Goal: Contribute content: Contribute content

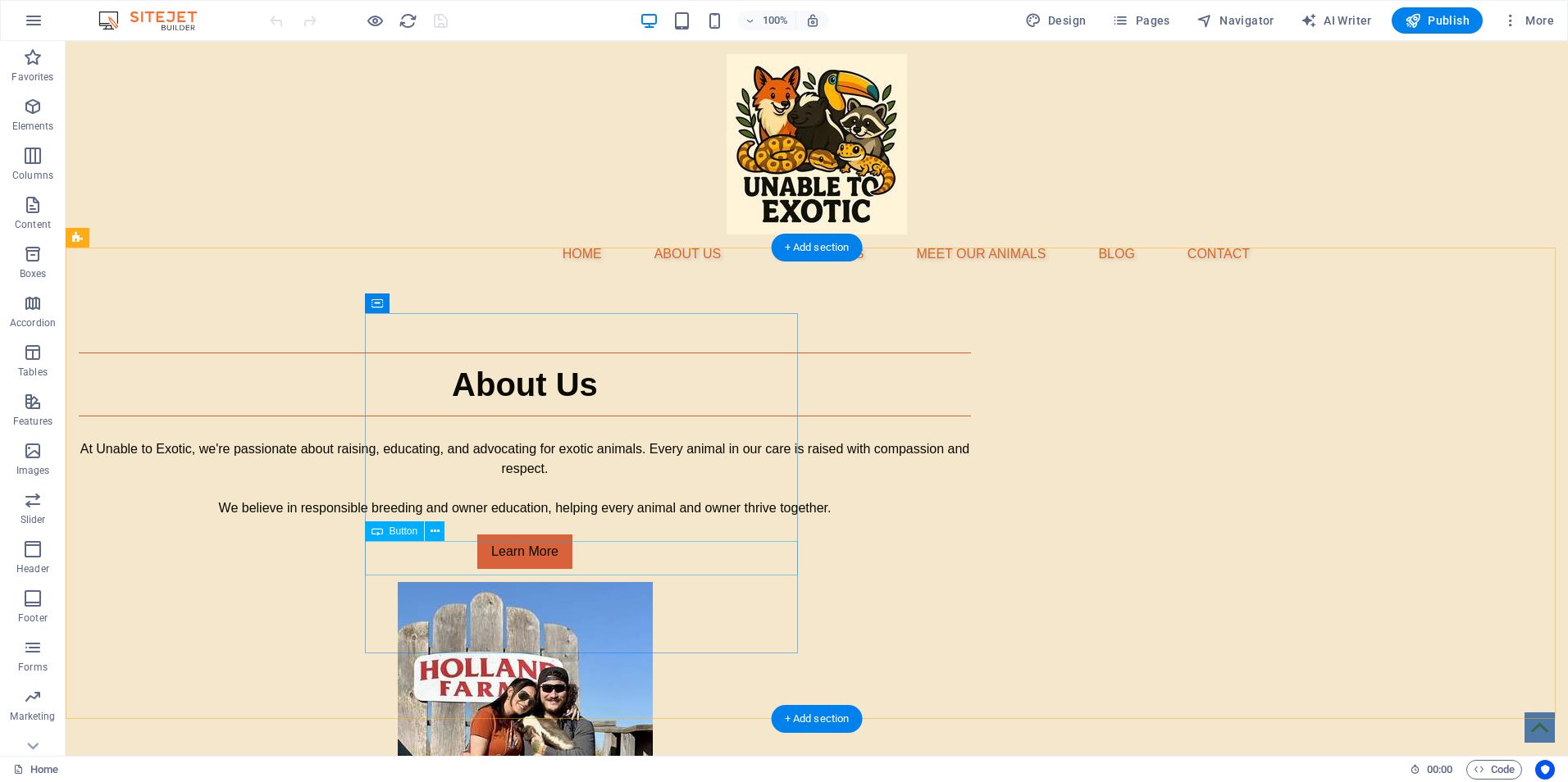
click at [589, 558] on div "Learn More" at bounding box center [525, 551] width 892 height 34
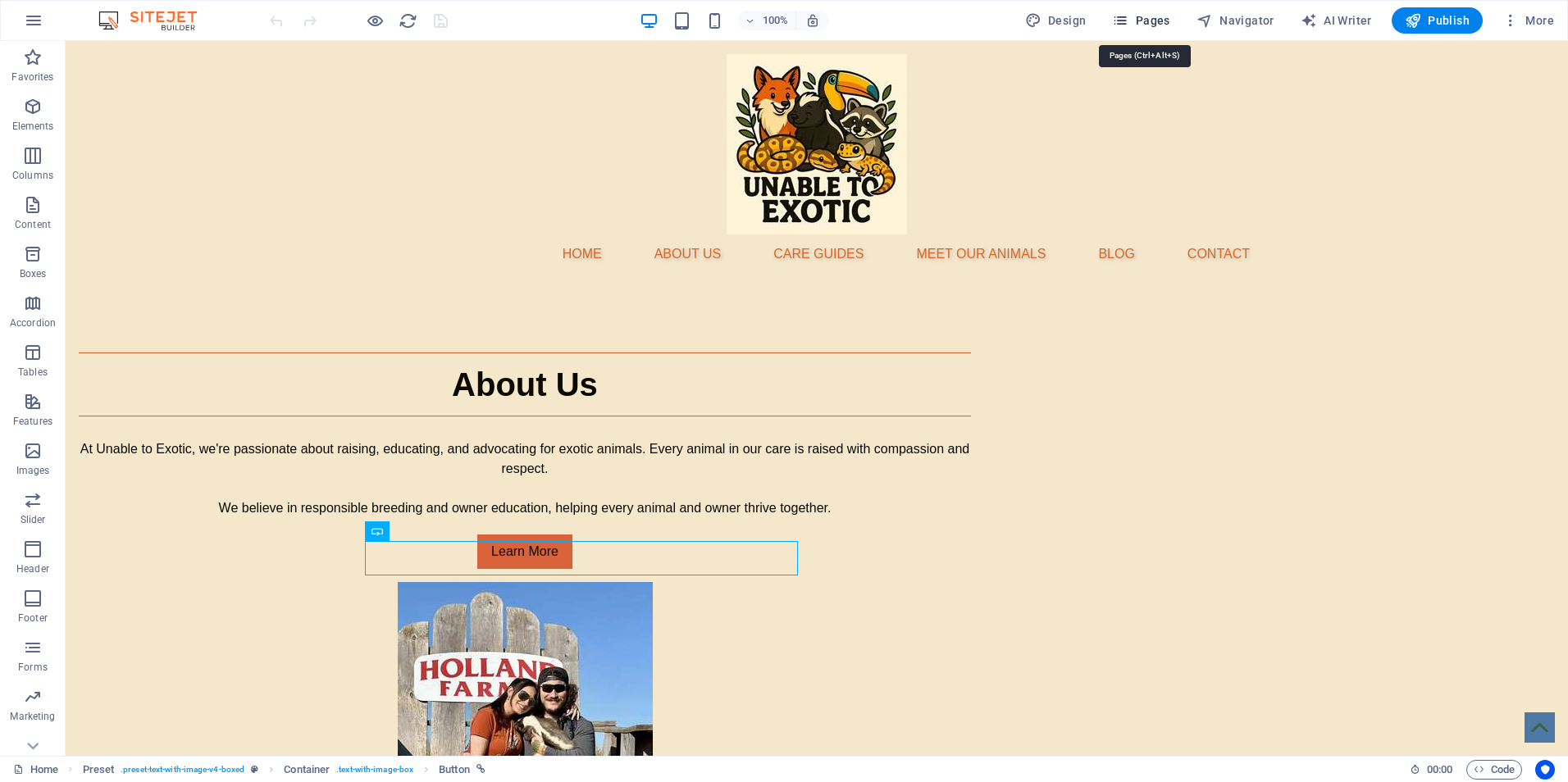
click at [1155, 17] on span "Pages" at bounding box center [1141, 20] width 58 height 17
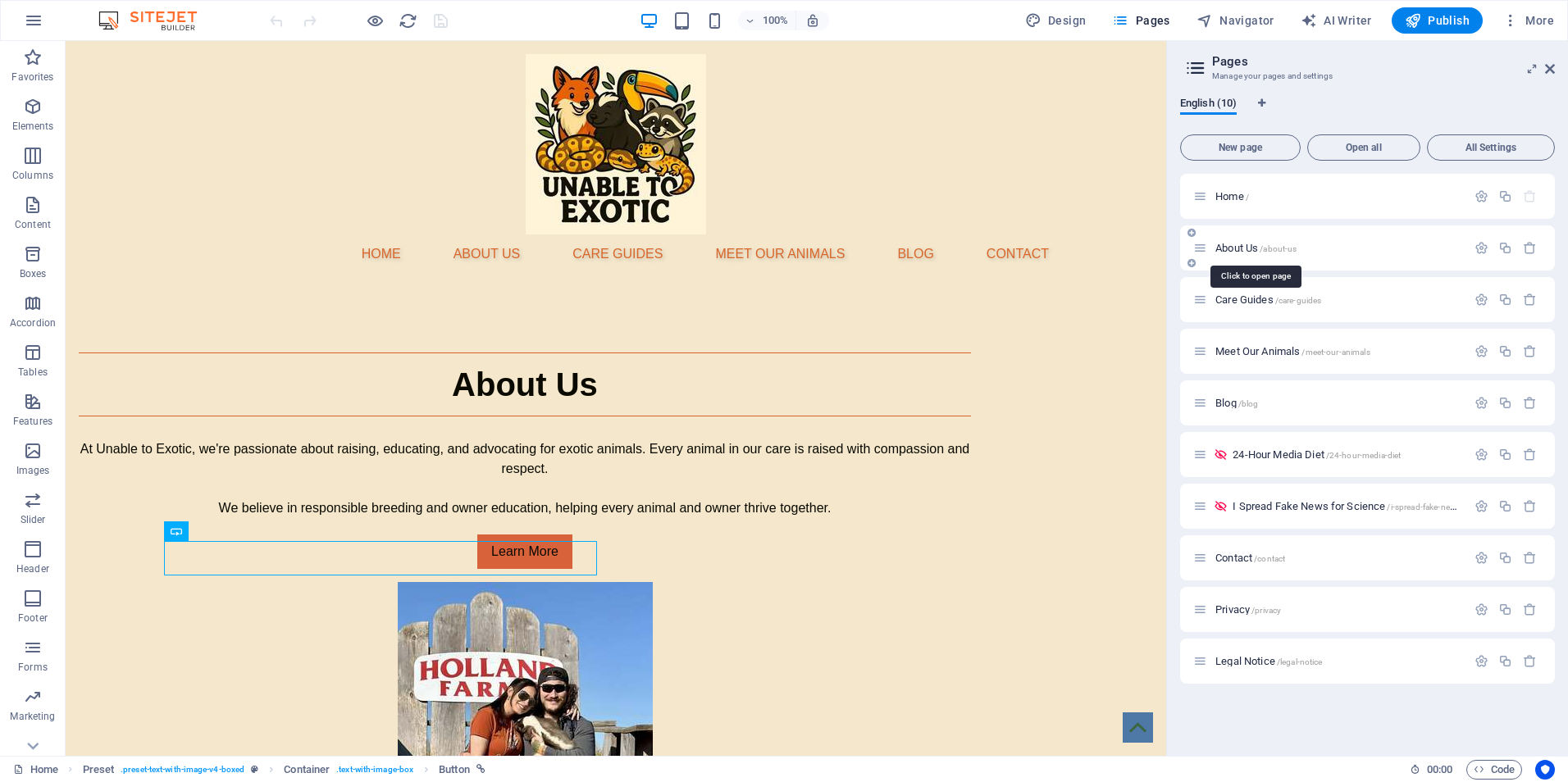
click at [1241, 244] on span "About Us /about-us" at bounding box center [1256, 248] width 81 height 12
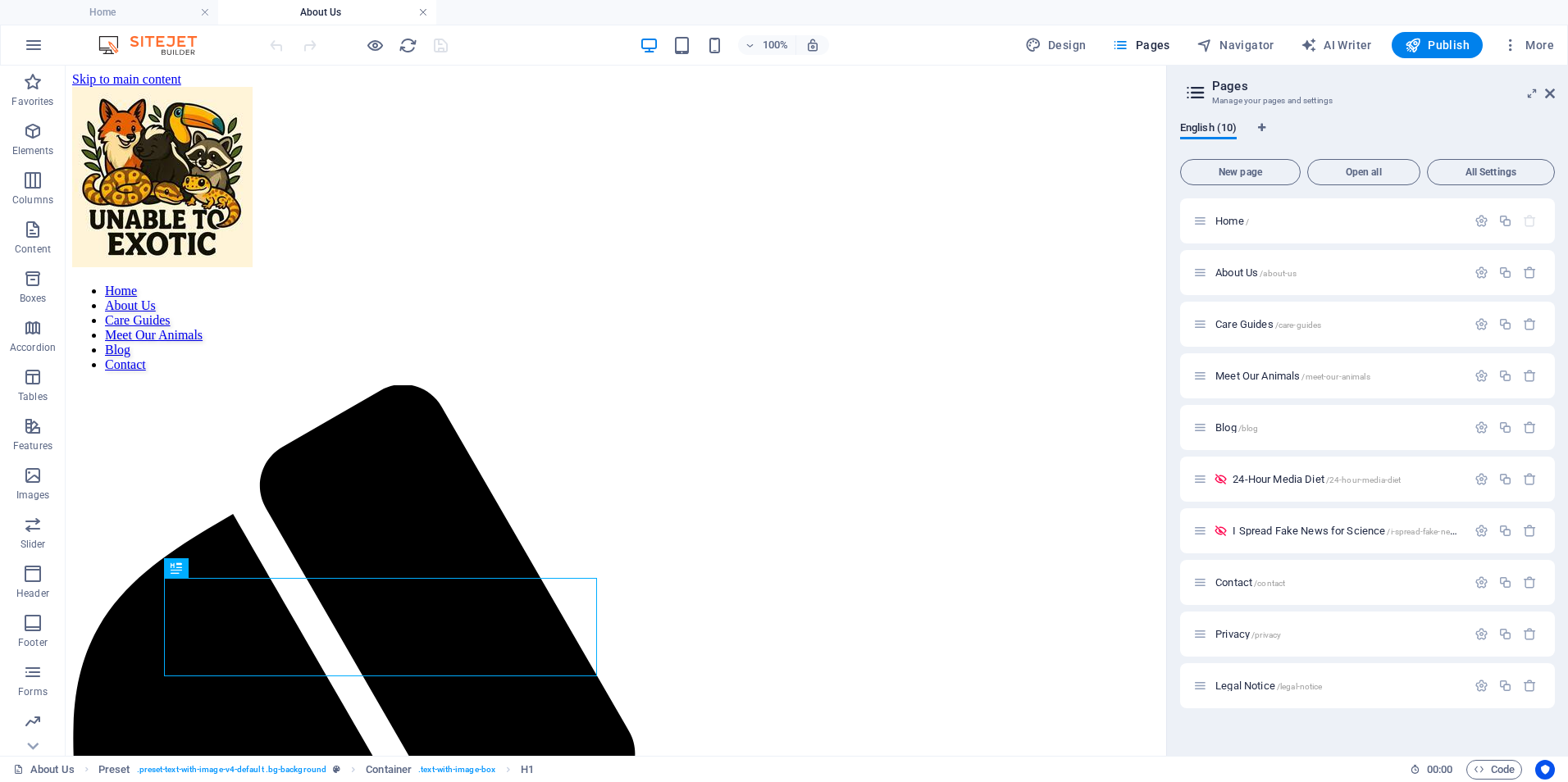
click at [424, 13] on link at bounding box center [423, 13] width 10 height 16
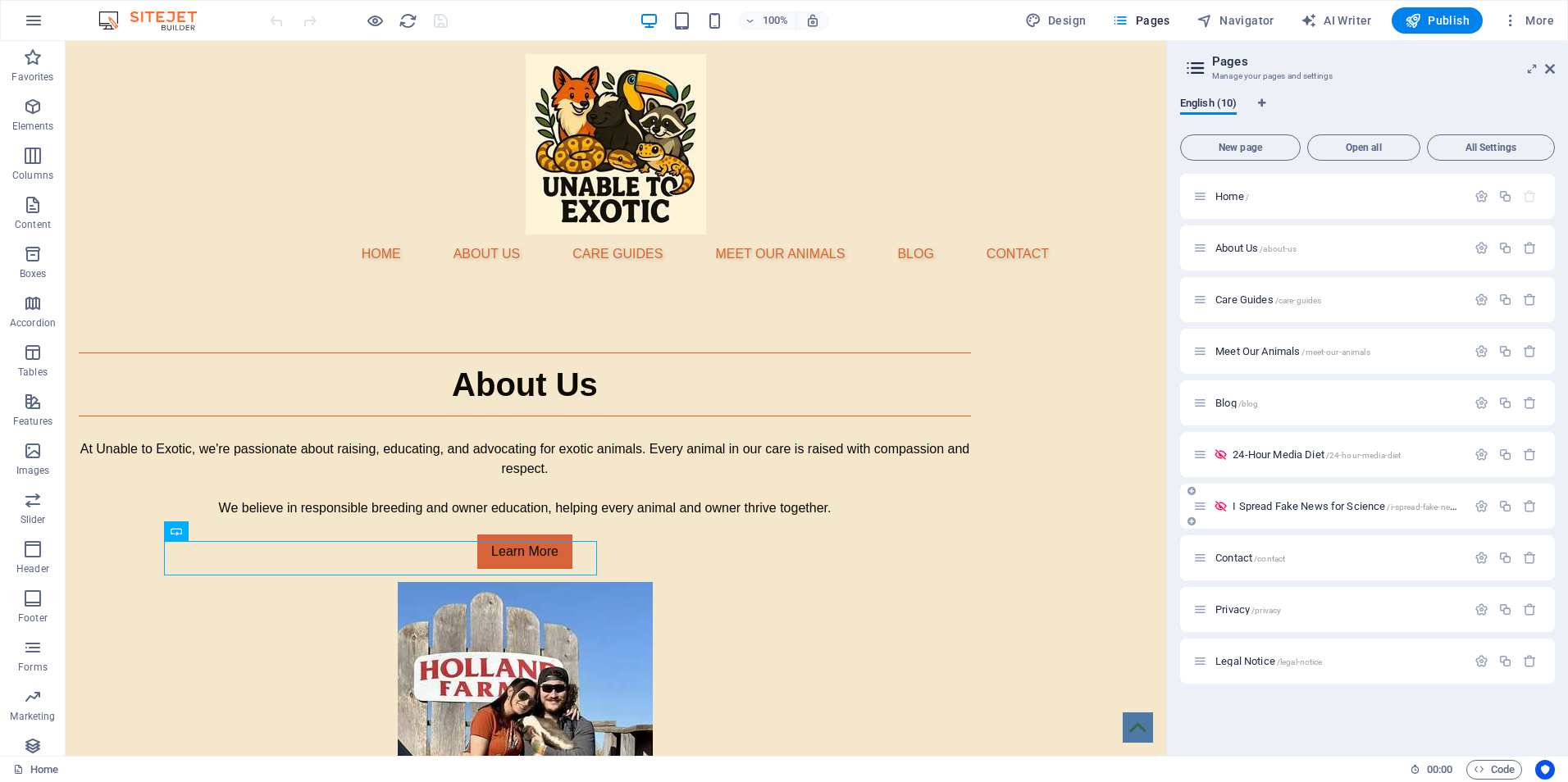
click at [1246, 505] on span "I Spread Fake News for Science /i-spread-fake-news-for-science" at bounding box center [1368, 506] width 271 height 12
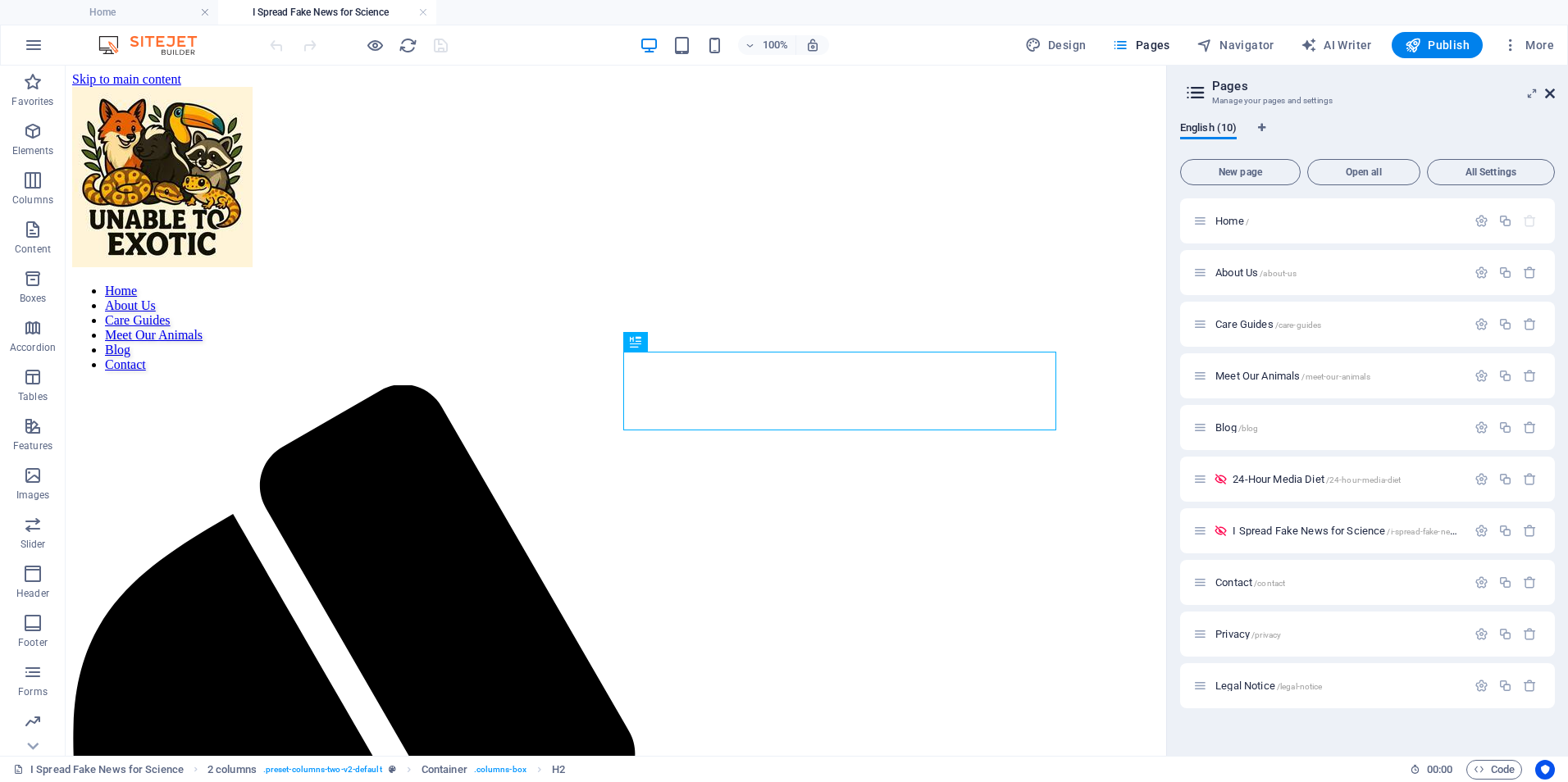
click at [1553, 90] on icon at bounding box center [1550, 93] width 10 height 13
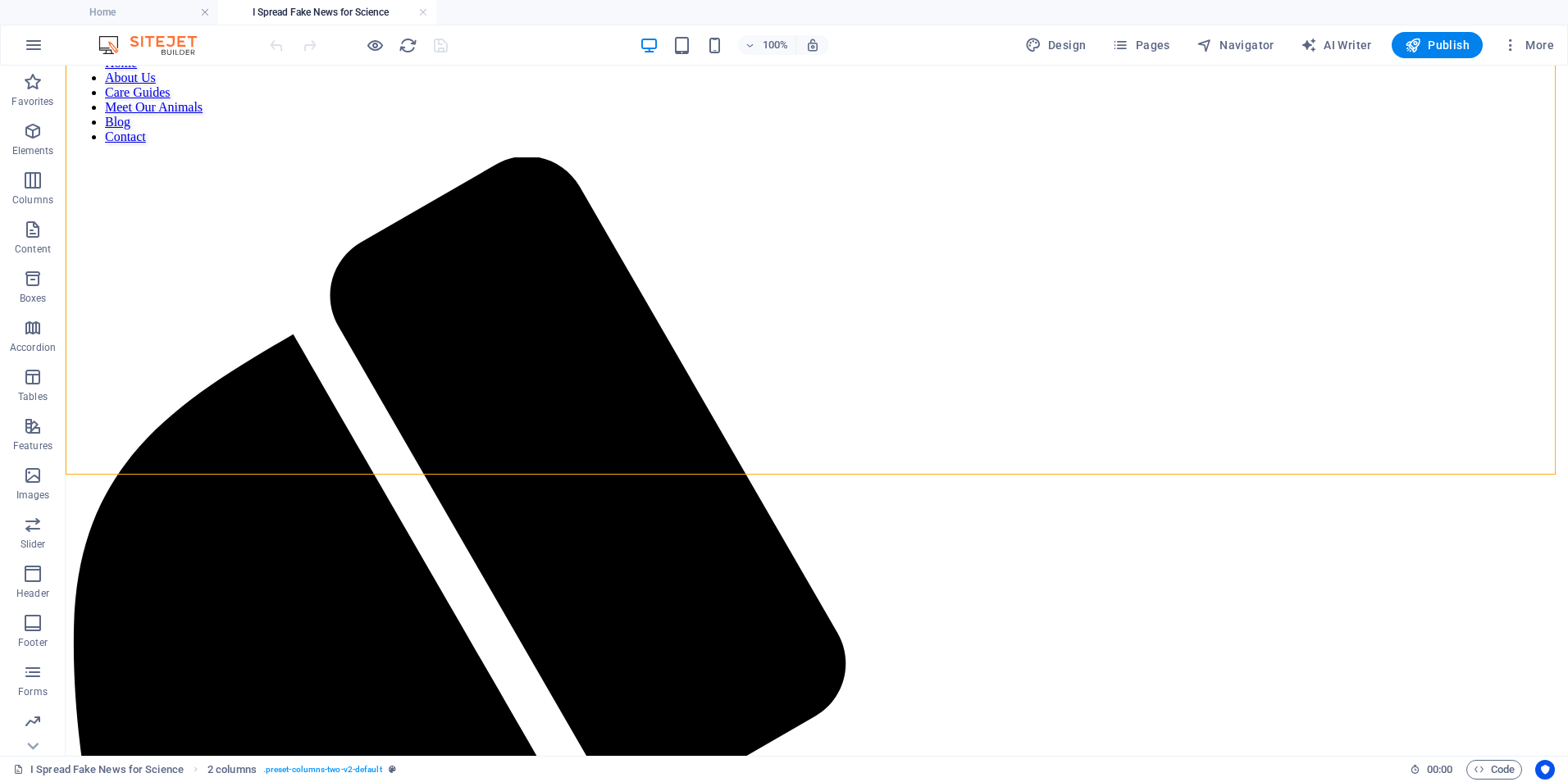
scroll to position [196, 0]
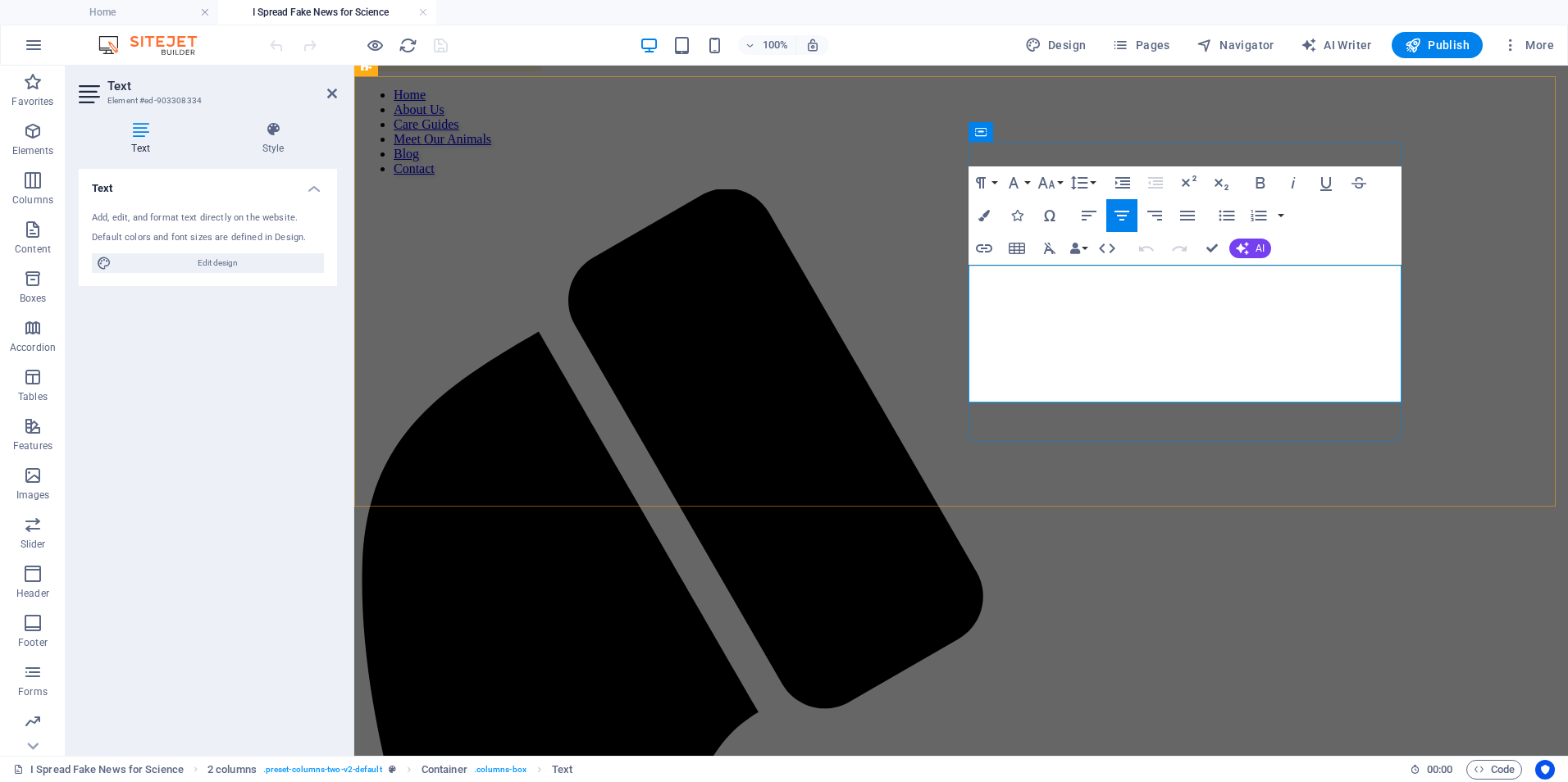
drag, startPoint x: 1314, startPoint y: 289, endPoint x: 1399, endPoint y: 294, distance: 85.1
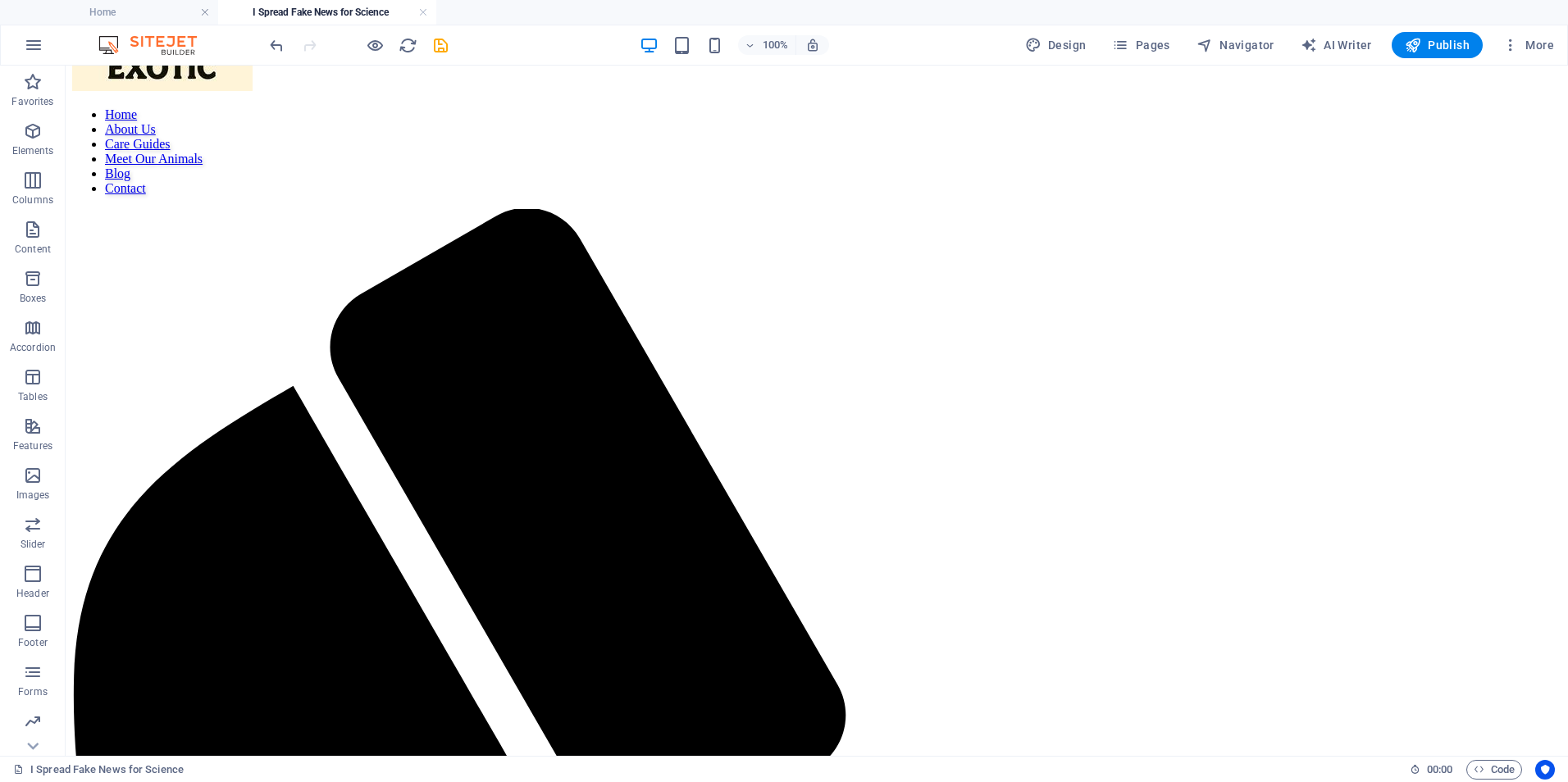
scroll to position [76, 0]
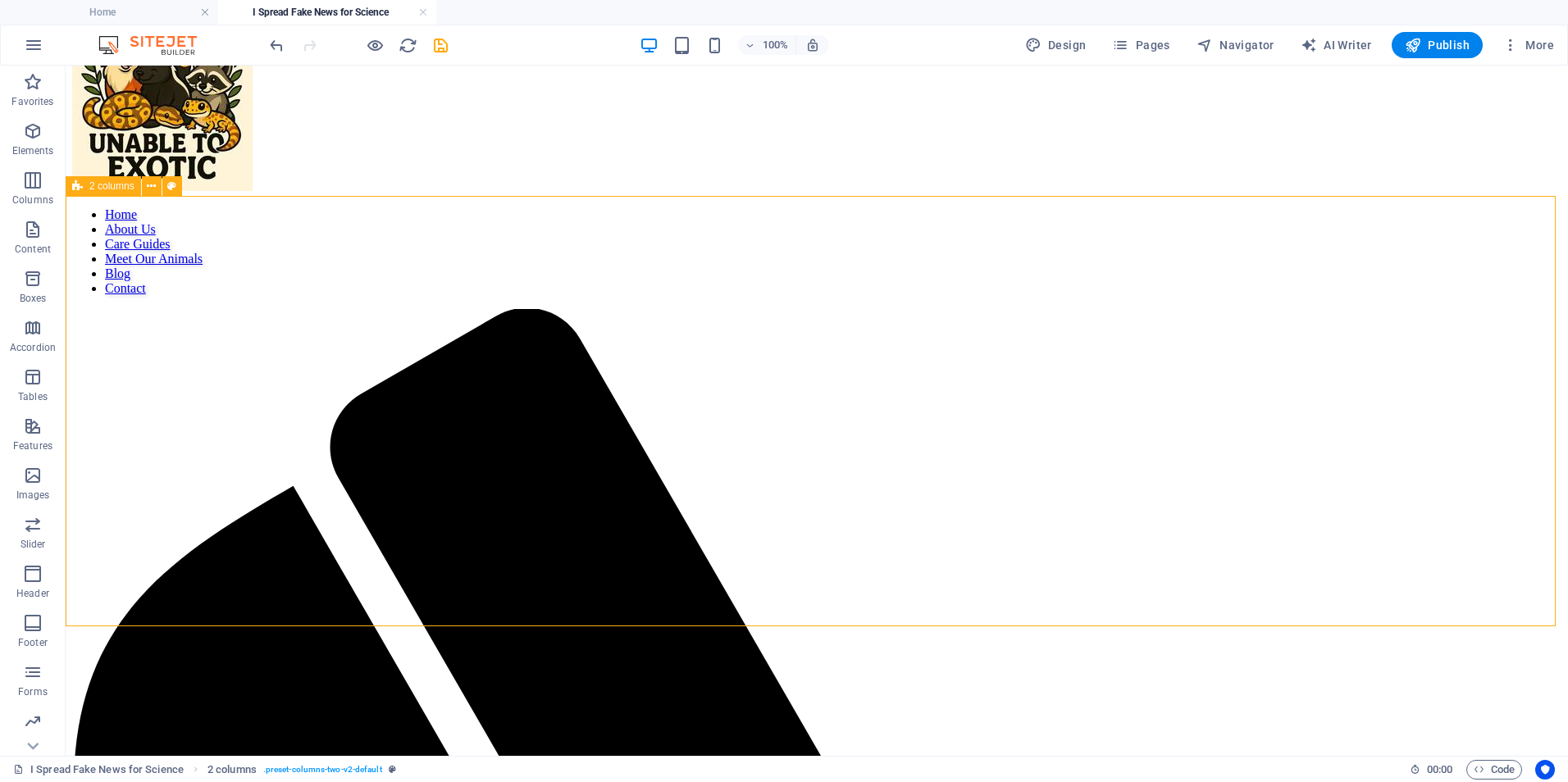
scroll to position [514, 0]
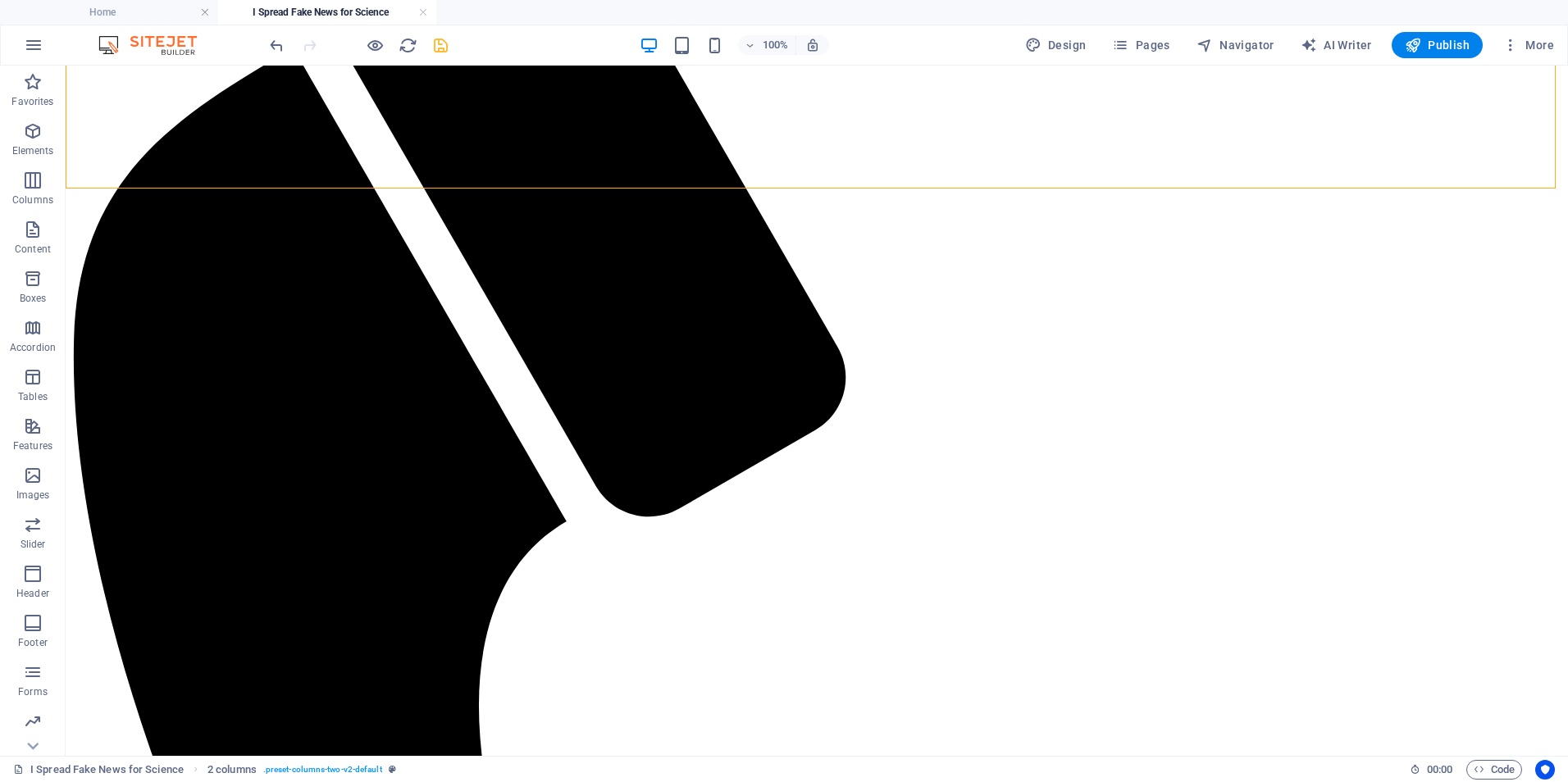
click at [445, 54] on icon "save" at bounding box center [441, 45] width 19 height 19
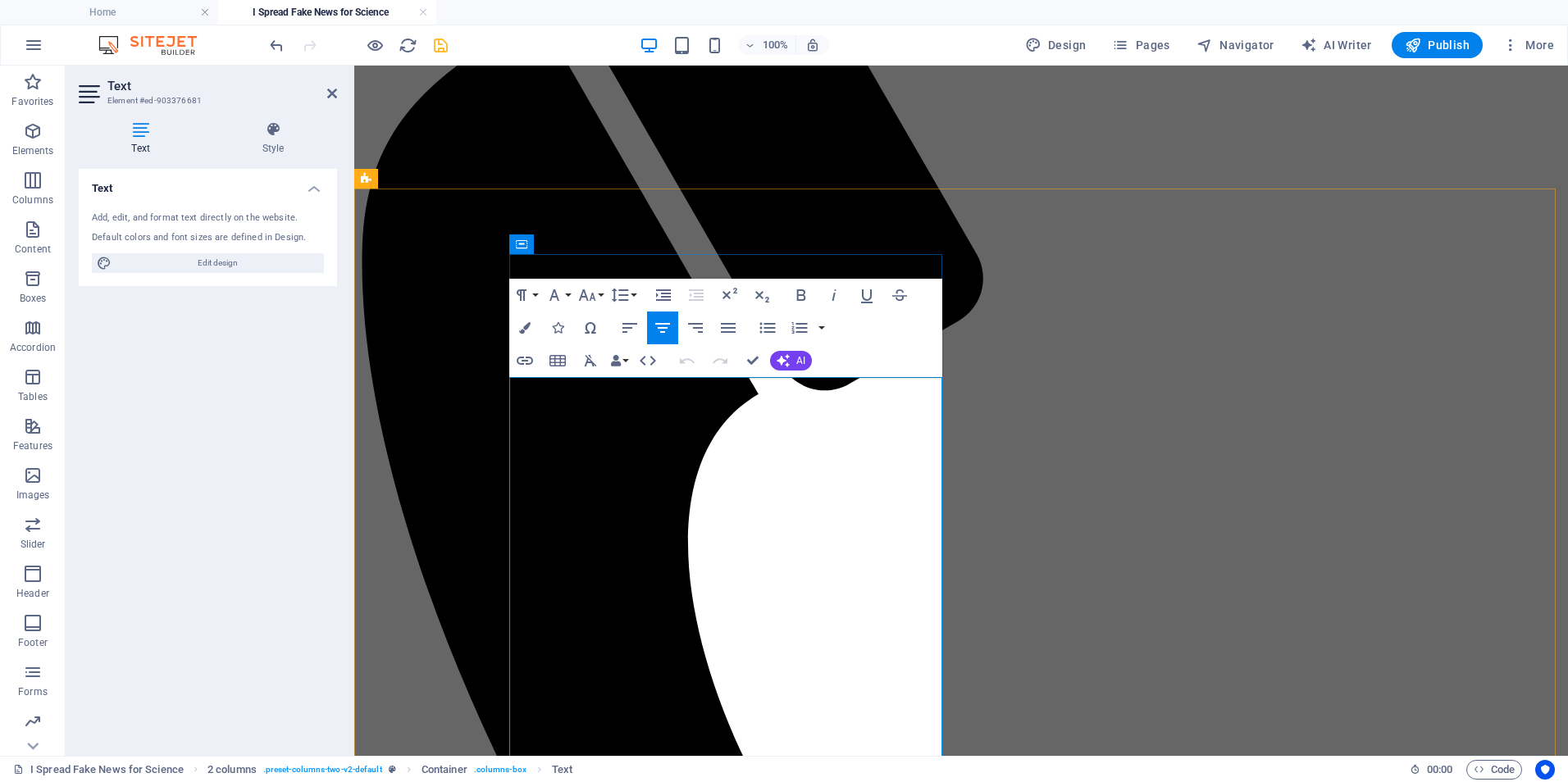
drag, startPoint x: 738, startPoint y: 429, endPoint x: 689, endPoint y: 431, distance: 49.0
drag, startPoint x: 595, startPoint y: 450, endPoint x: 878, endPoint y: 419, distance: 284.7
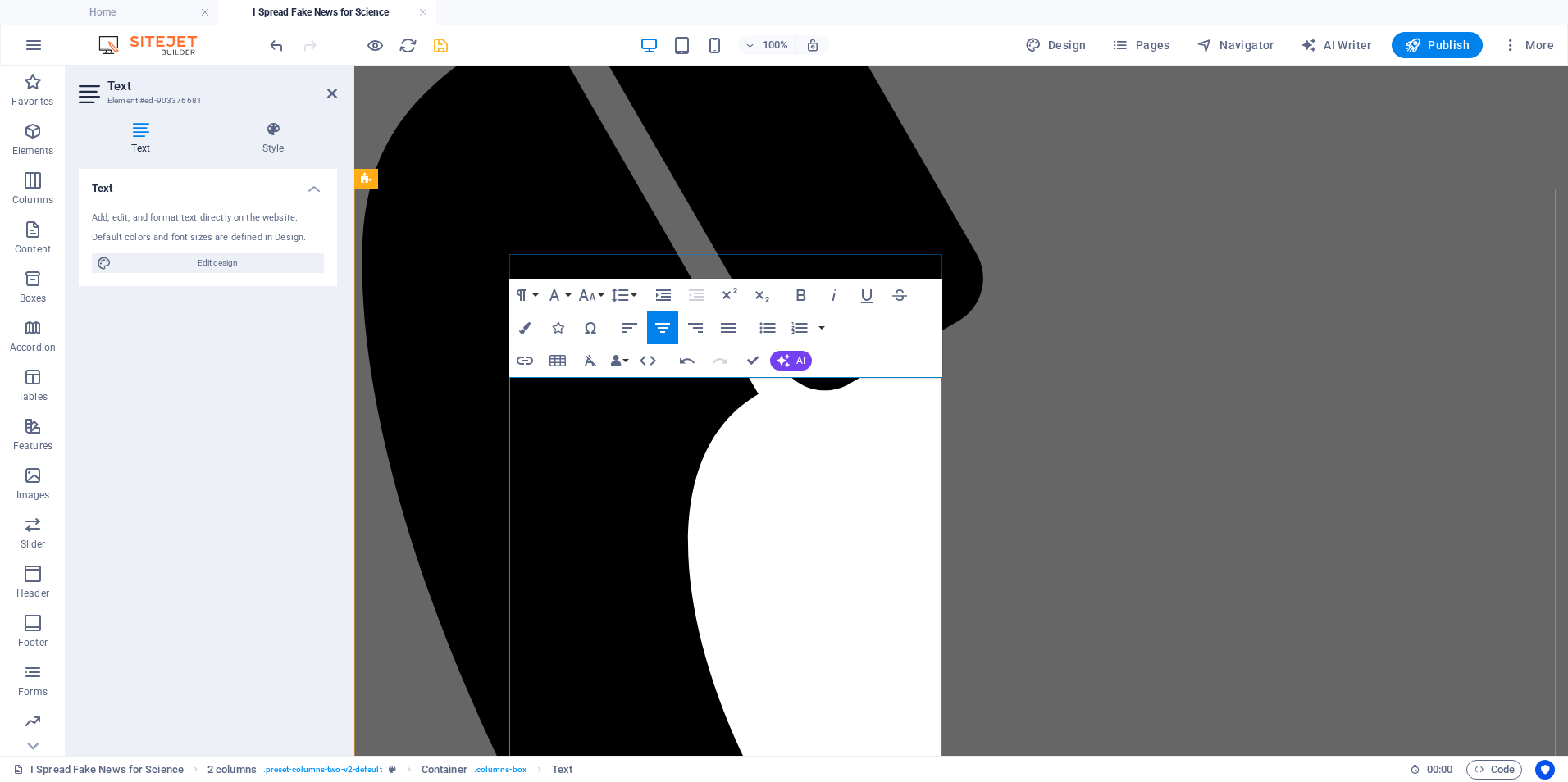
drag, startPoint x: 593, startPoint y: 442, endPoint x: 609, endPoint y: 443, distance: 16.0
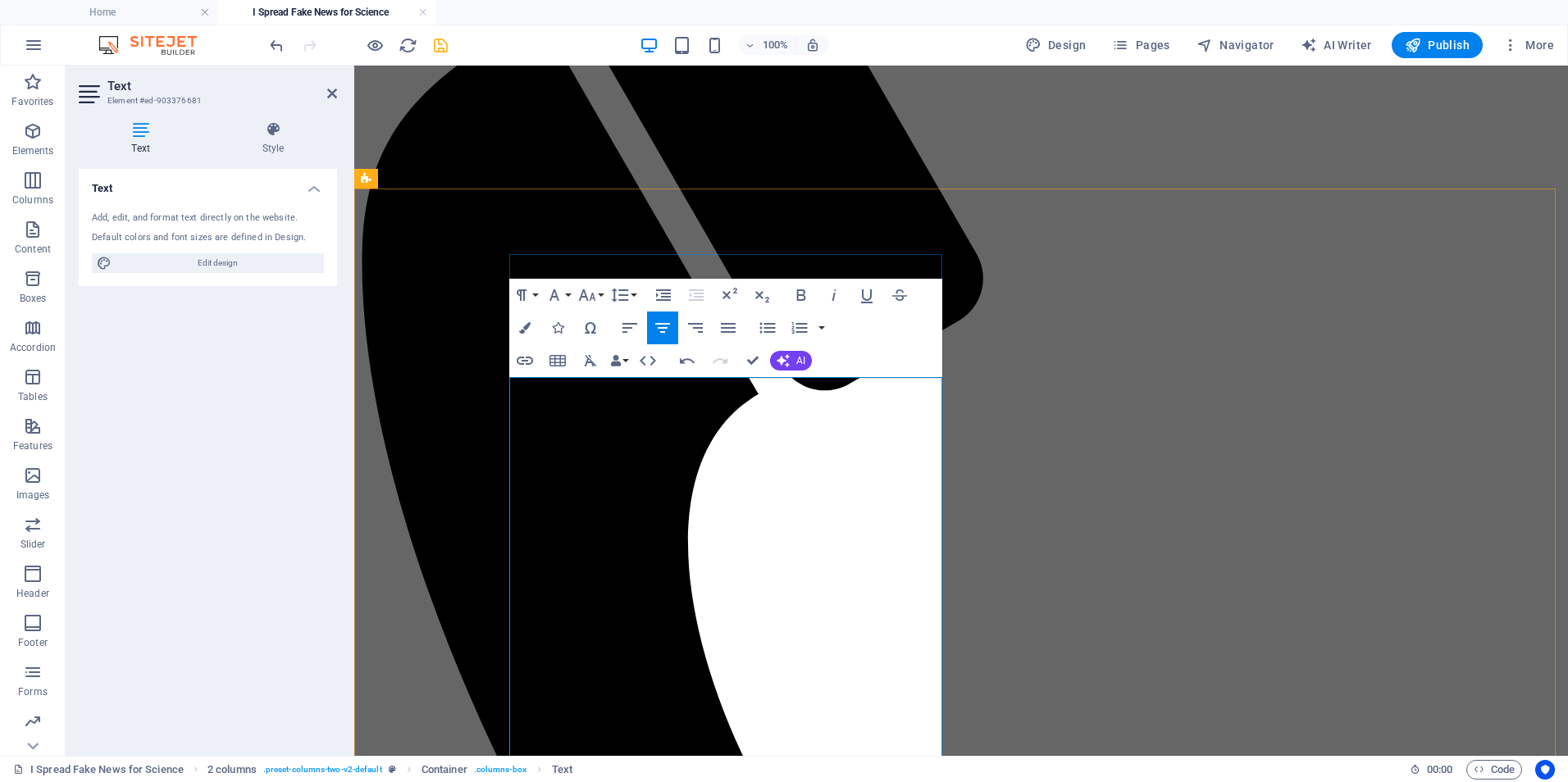
drag, startPoint x: 912, startPoint y: 502, endPoint x: 830, endPoint y: 523, distance: 84.6
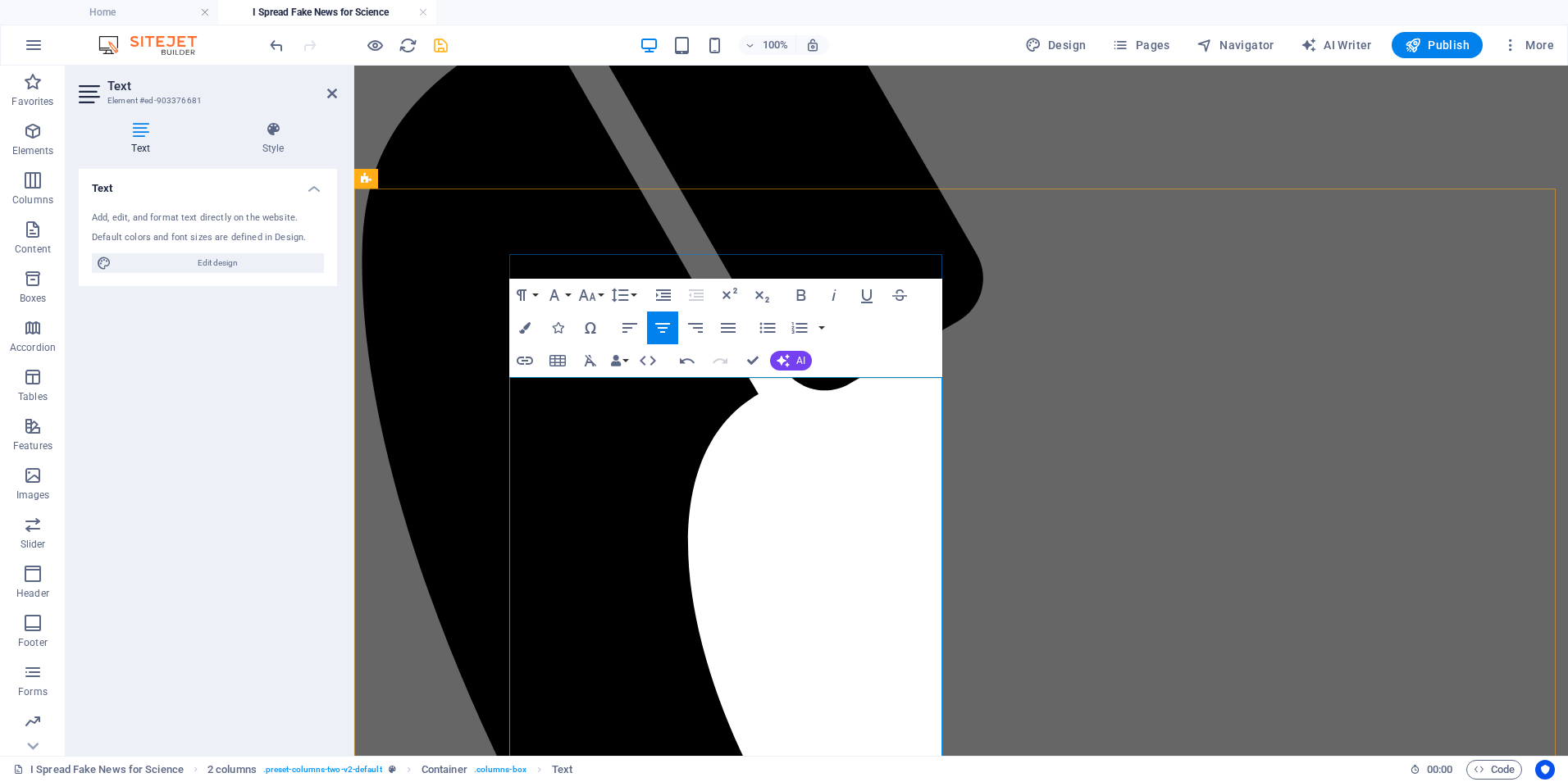
drag, startPoint x: 804, startPoint y: 525, endPoint x: 584, endPoint y: 553, distance: 221.8
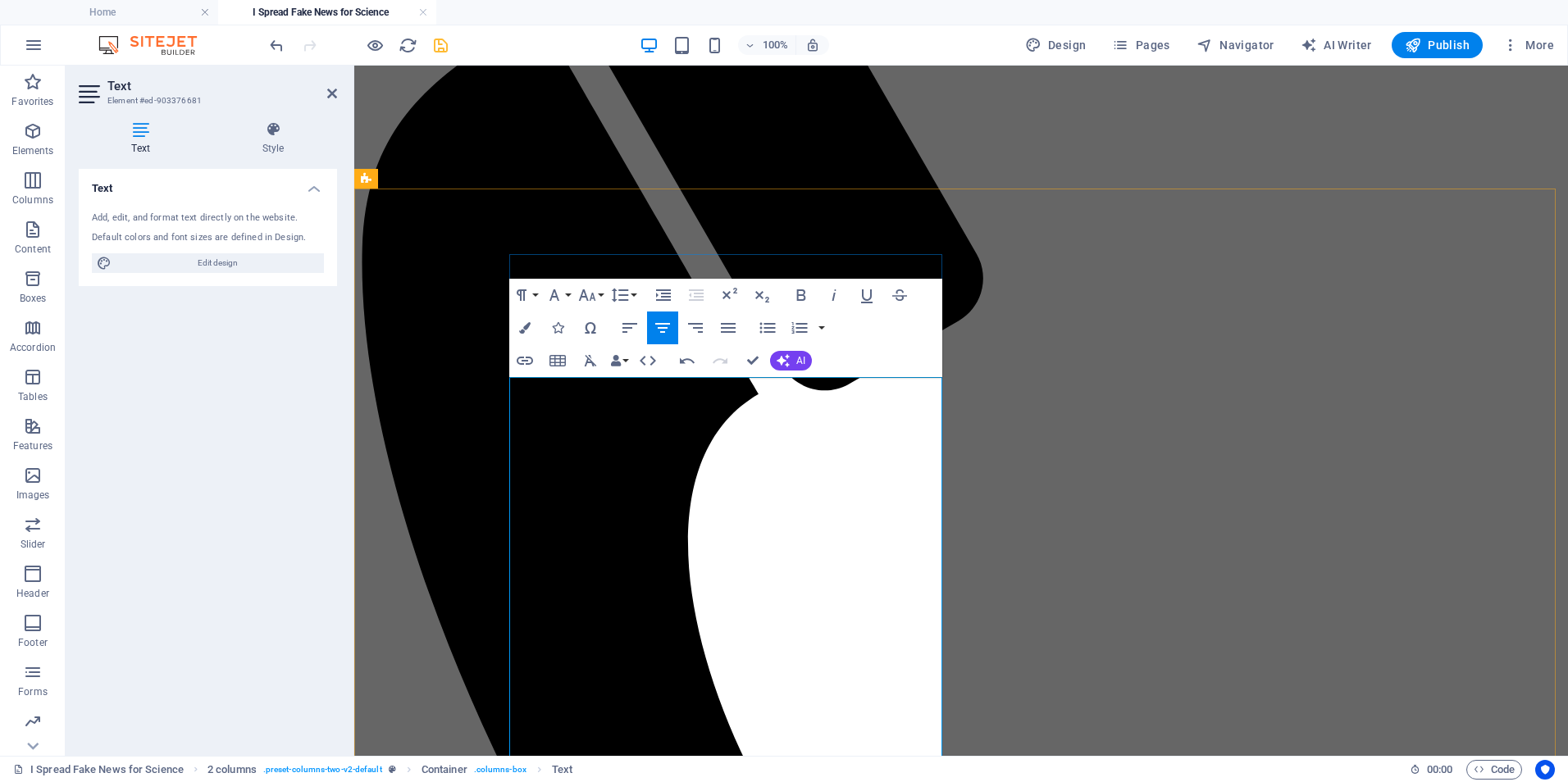
drag, startPoint x: 731, startPoint y: 604, endPoint x: 828, endPoint y: 606, distance: 97.0
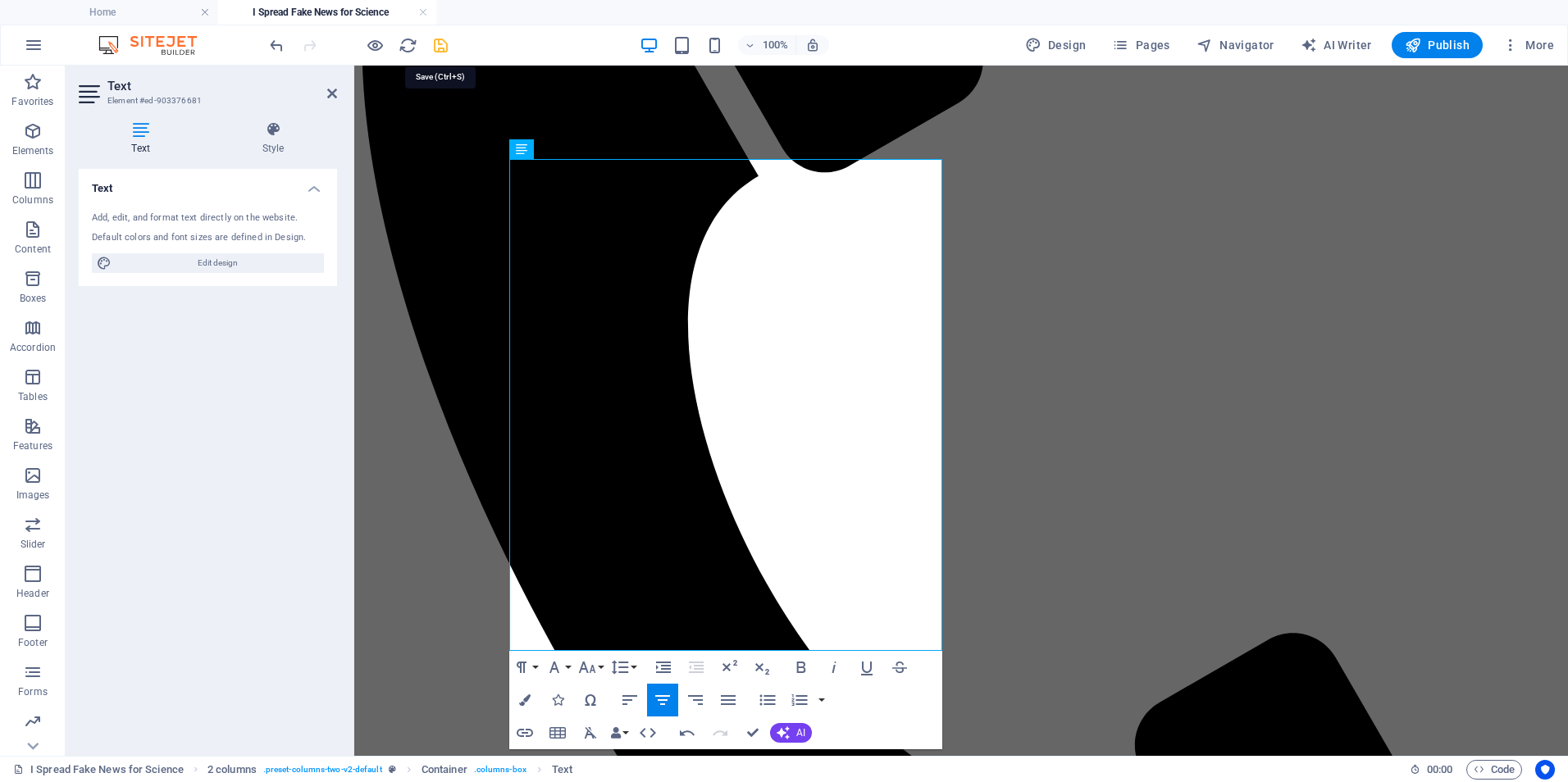
click at [435, 45] on icon "save" at bounding box center [441, 45] width 19 height 19
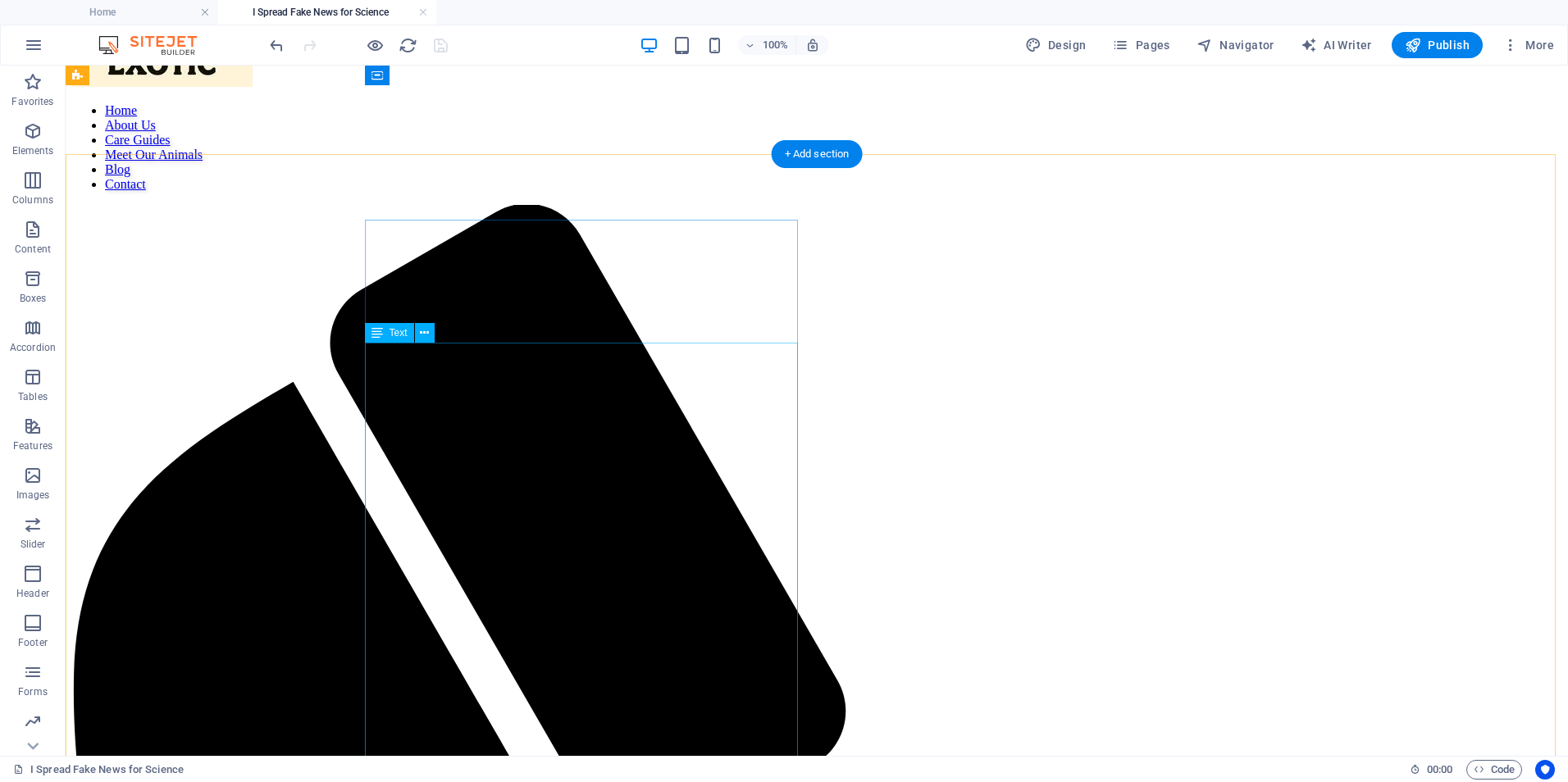
scroll to position [52, 0]
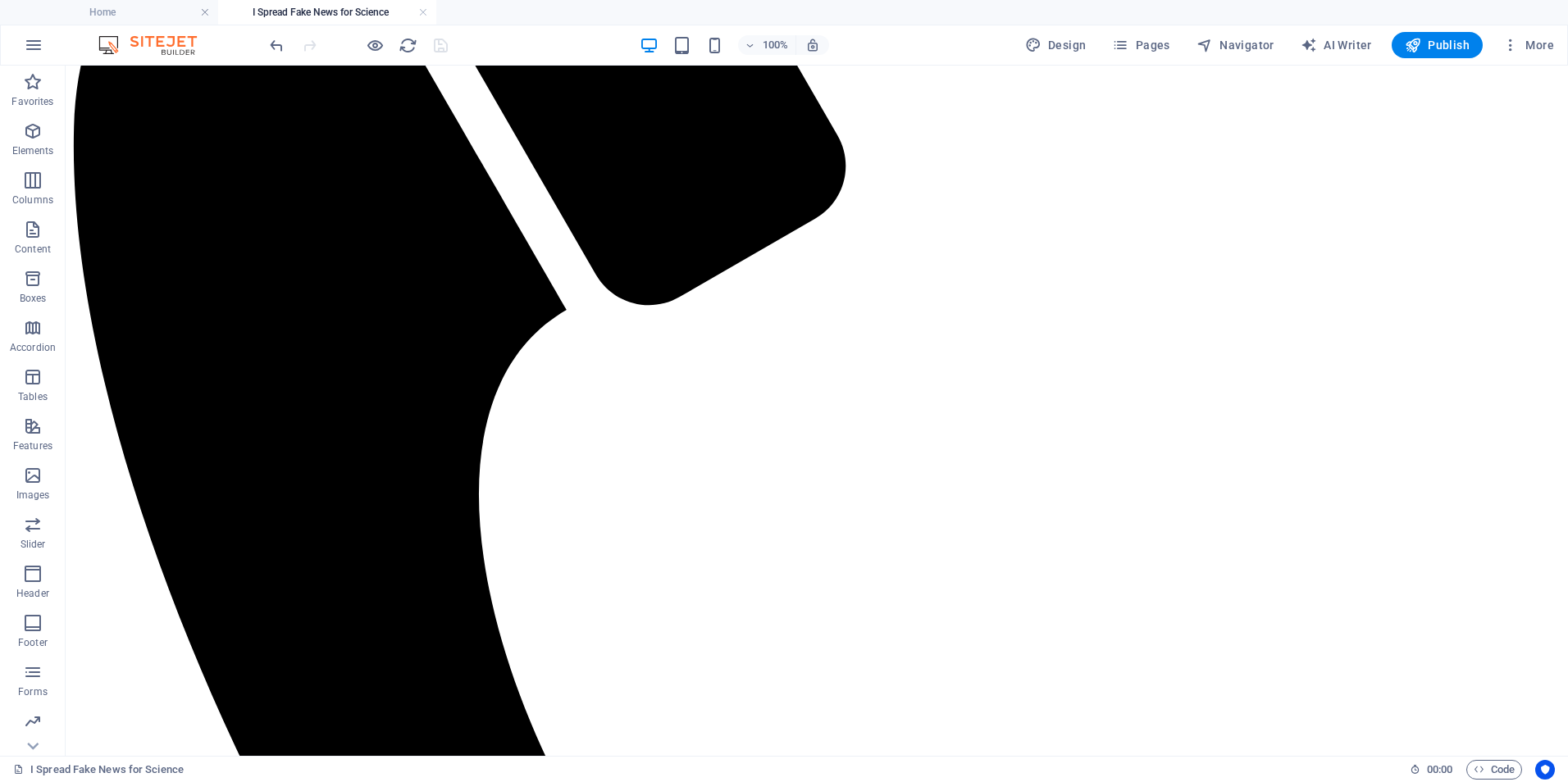
scroll to position [740, 0]
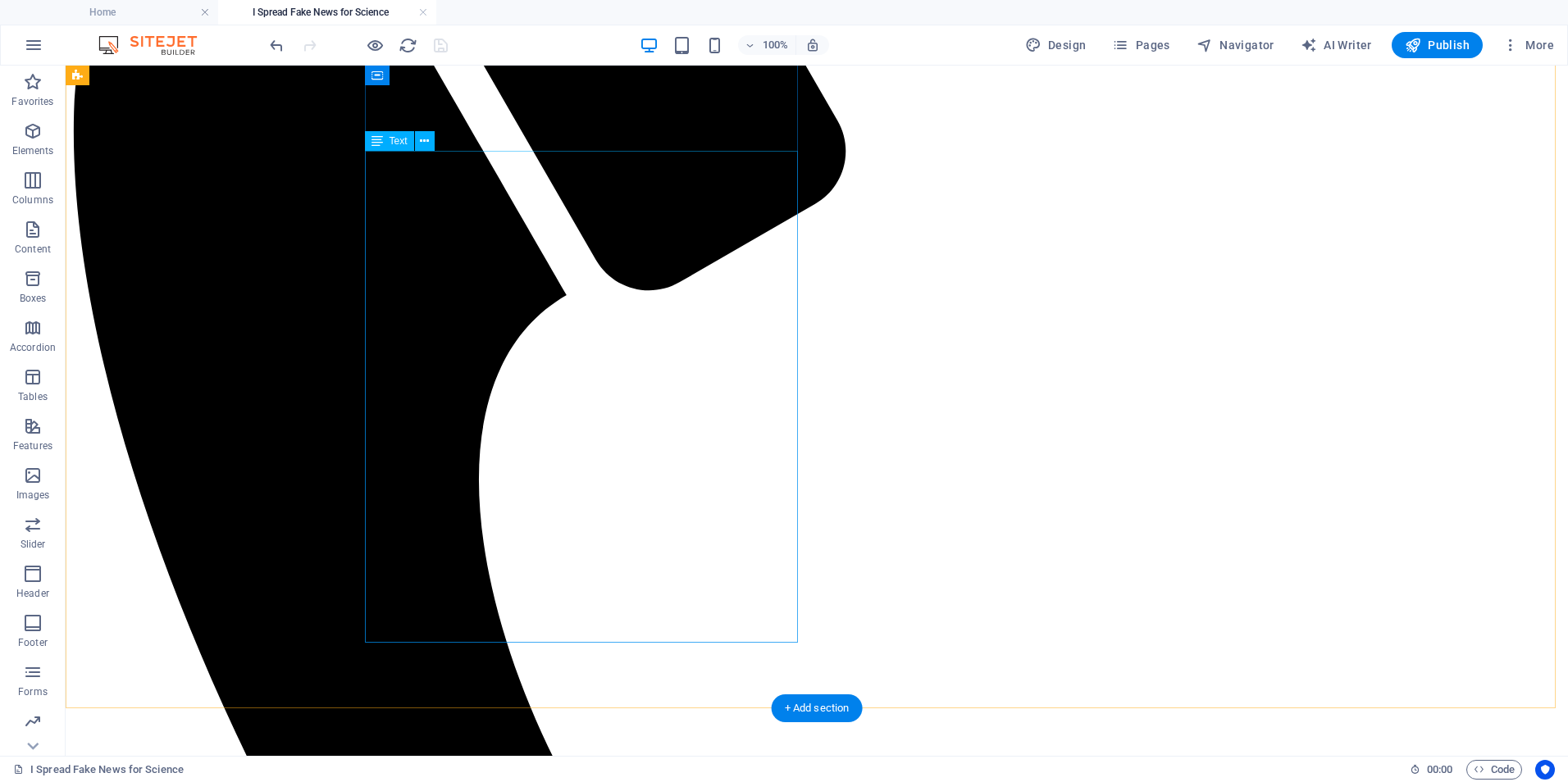
drag, startPoint x: 413, startPoint y: 553, endPoint x: 130, endPoint y: 554, distance: 283.0
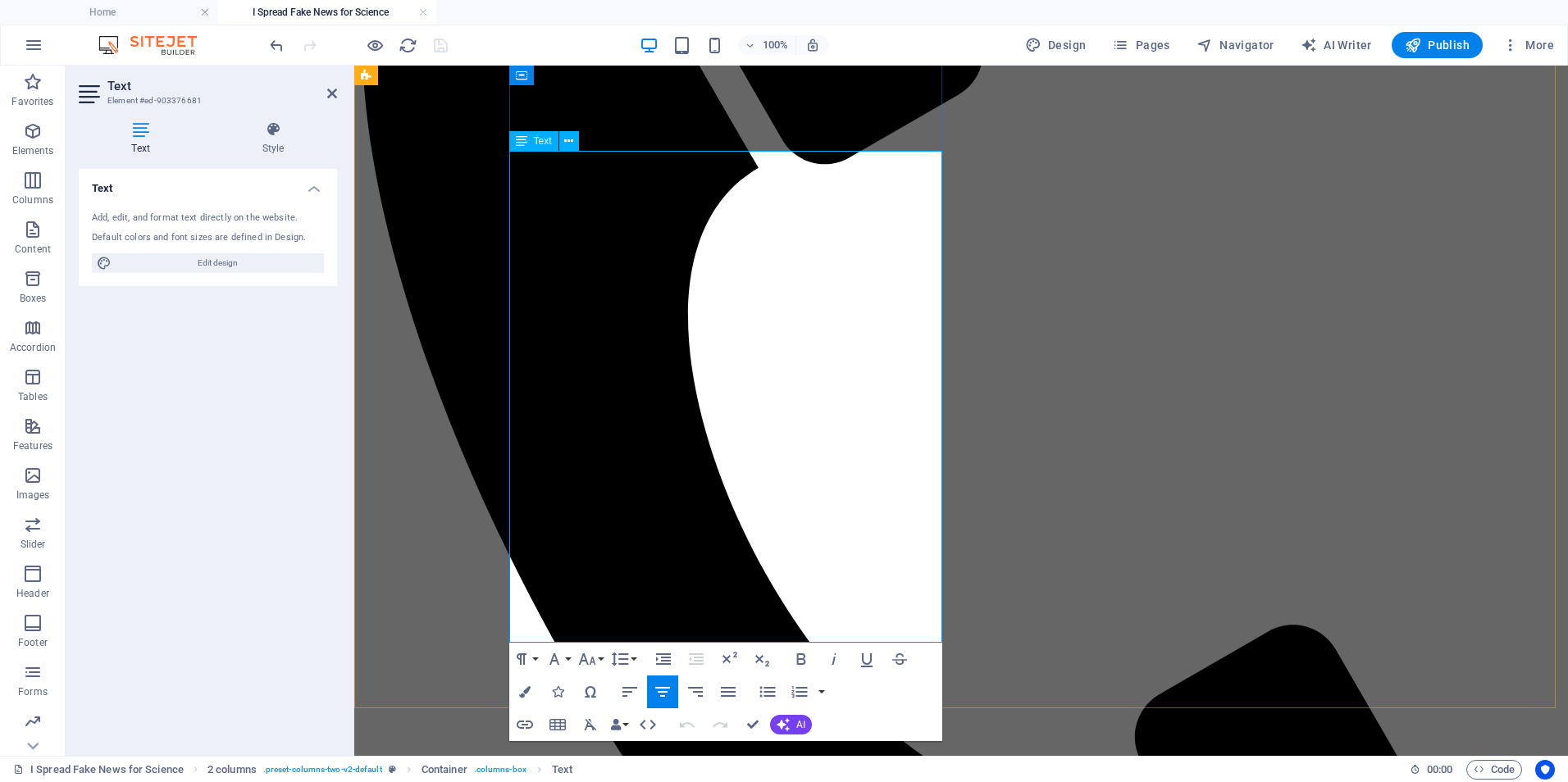
drag, startPoint x: 584, startPoint y: 558, endPoint x: 572, endPoint y: 555, distance: 12.4
drag, startPoint x: 589, startPoint y: 555, endPoint x: 566, endPoint y: 558, distance: 23.2
drag, startPoint x: 646, startPoint y: 555, endPoint x: 634, endPoint y: 553, distance: 12.2
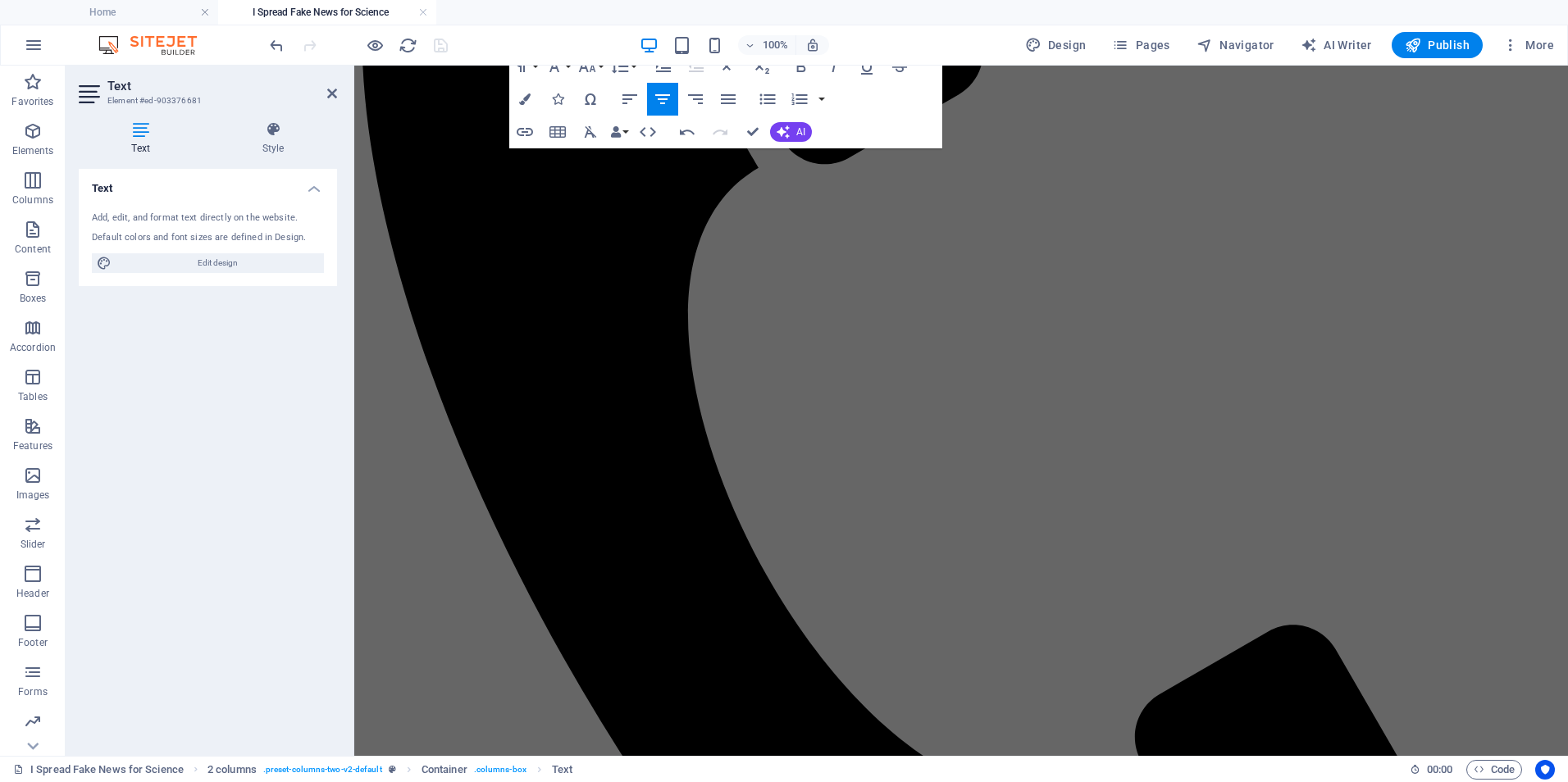
scroll to position [1333, 0]
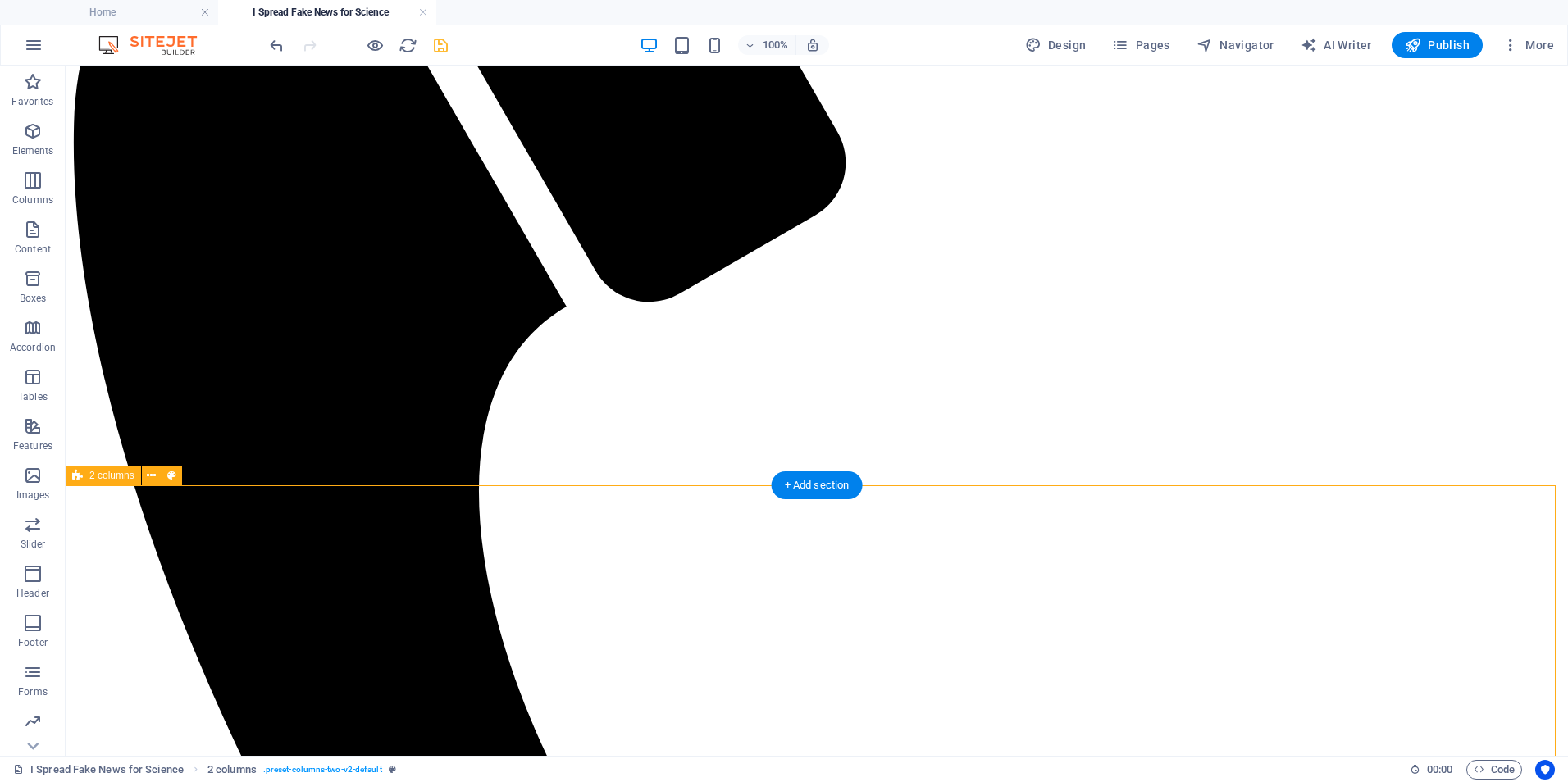
scroll to position [726, 0]
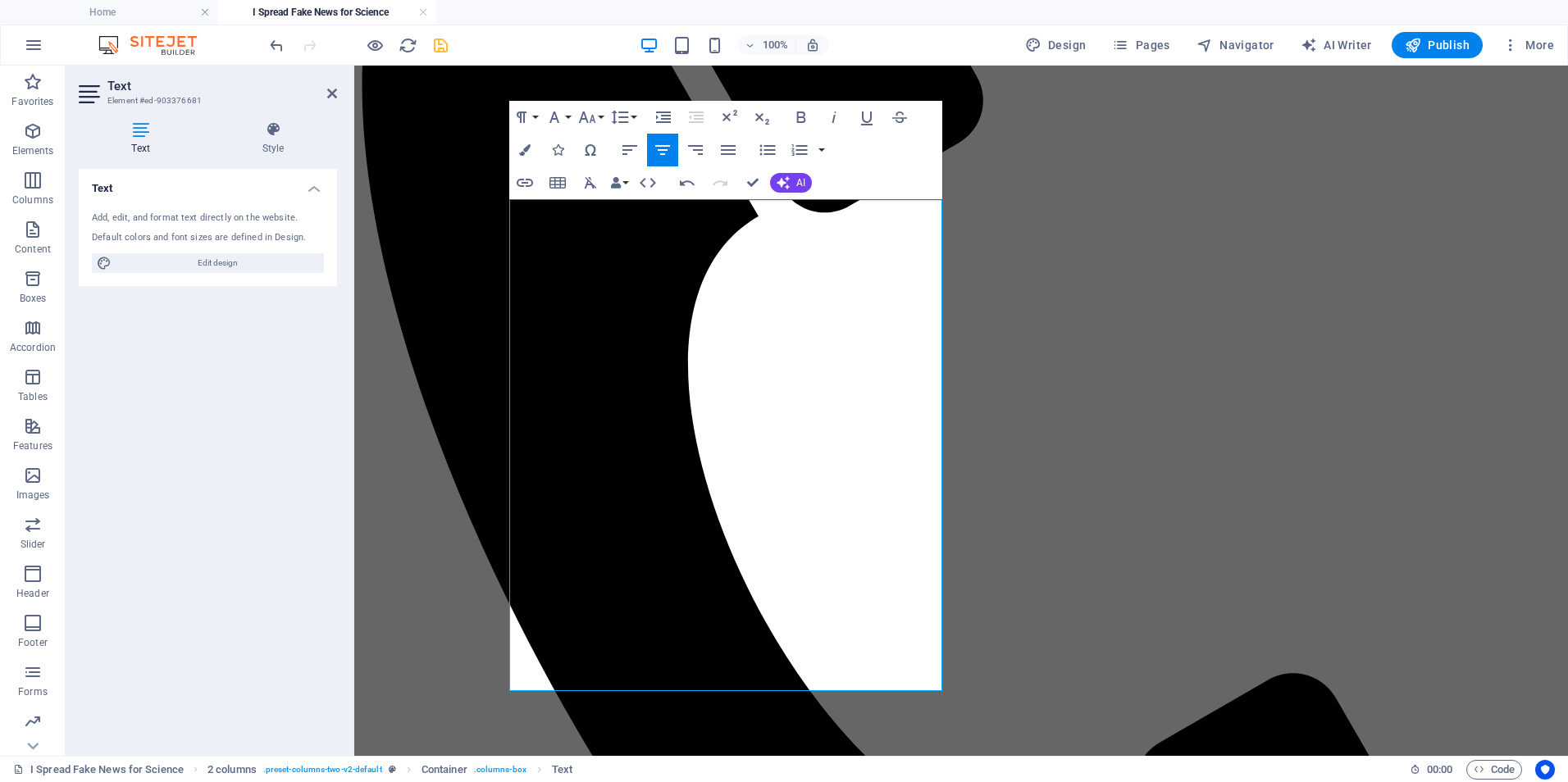
scroll to position [696, 0]
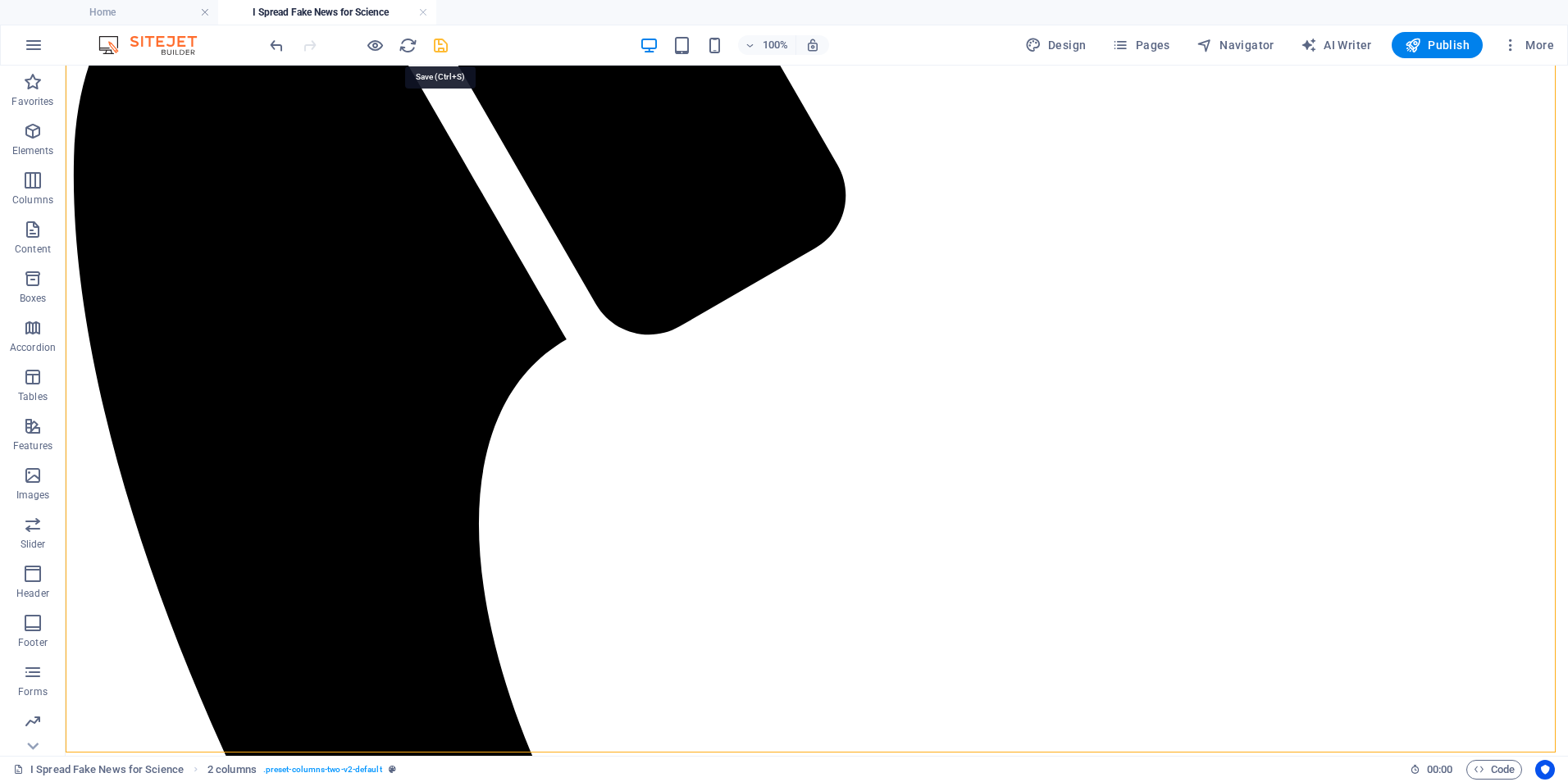
click at [435, 51] on icon "save" at bounding box center [441, 45] width 19 height 19
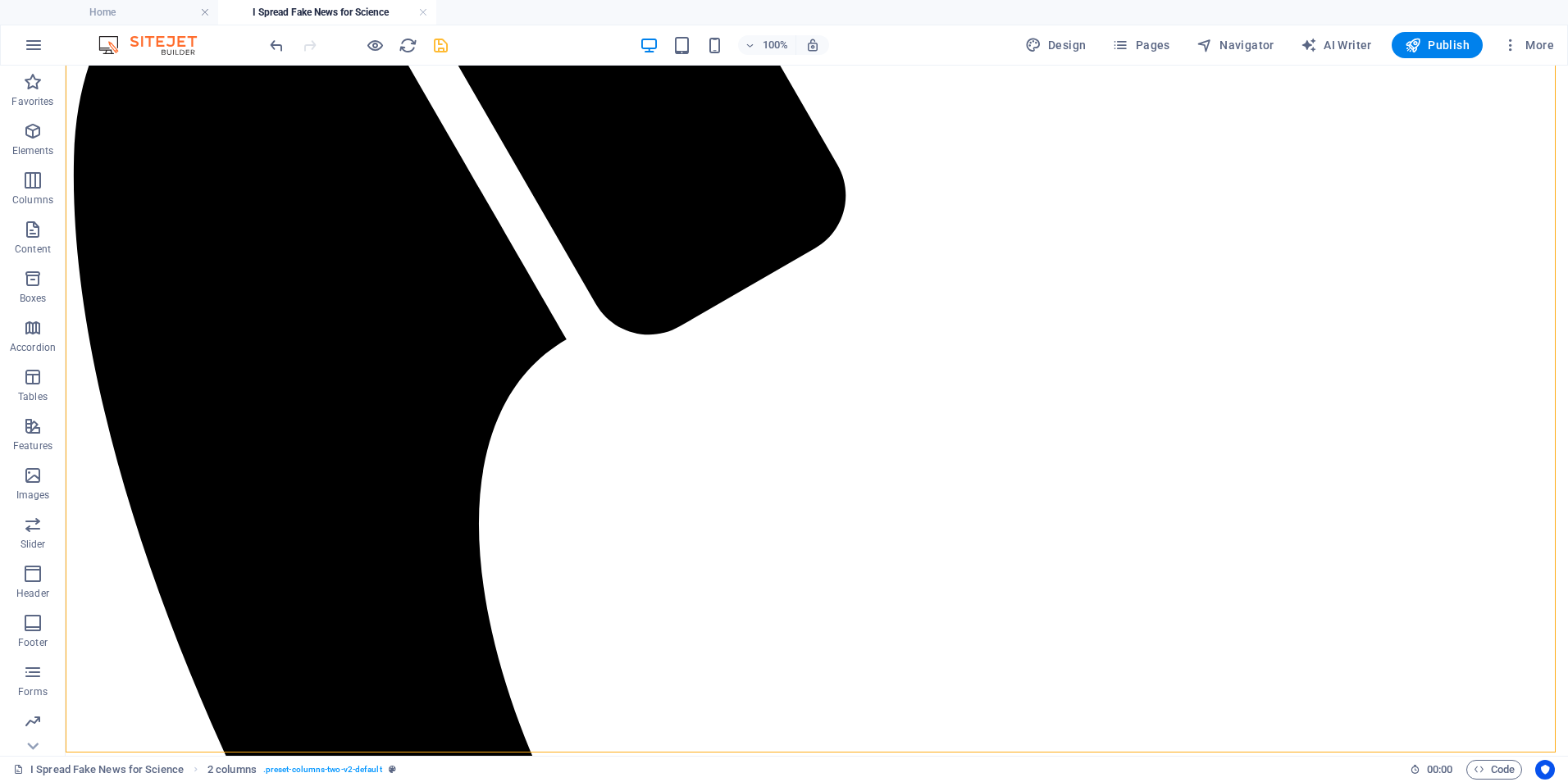
click at [440, 52] on icon "save" at bounding box center [441, 45] width 19 height 19
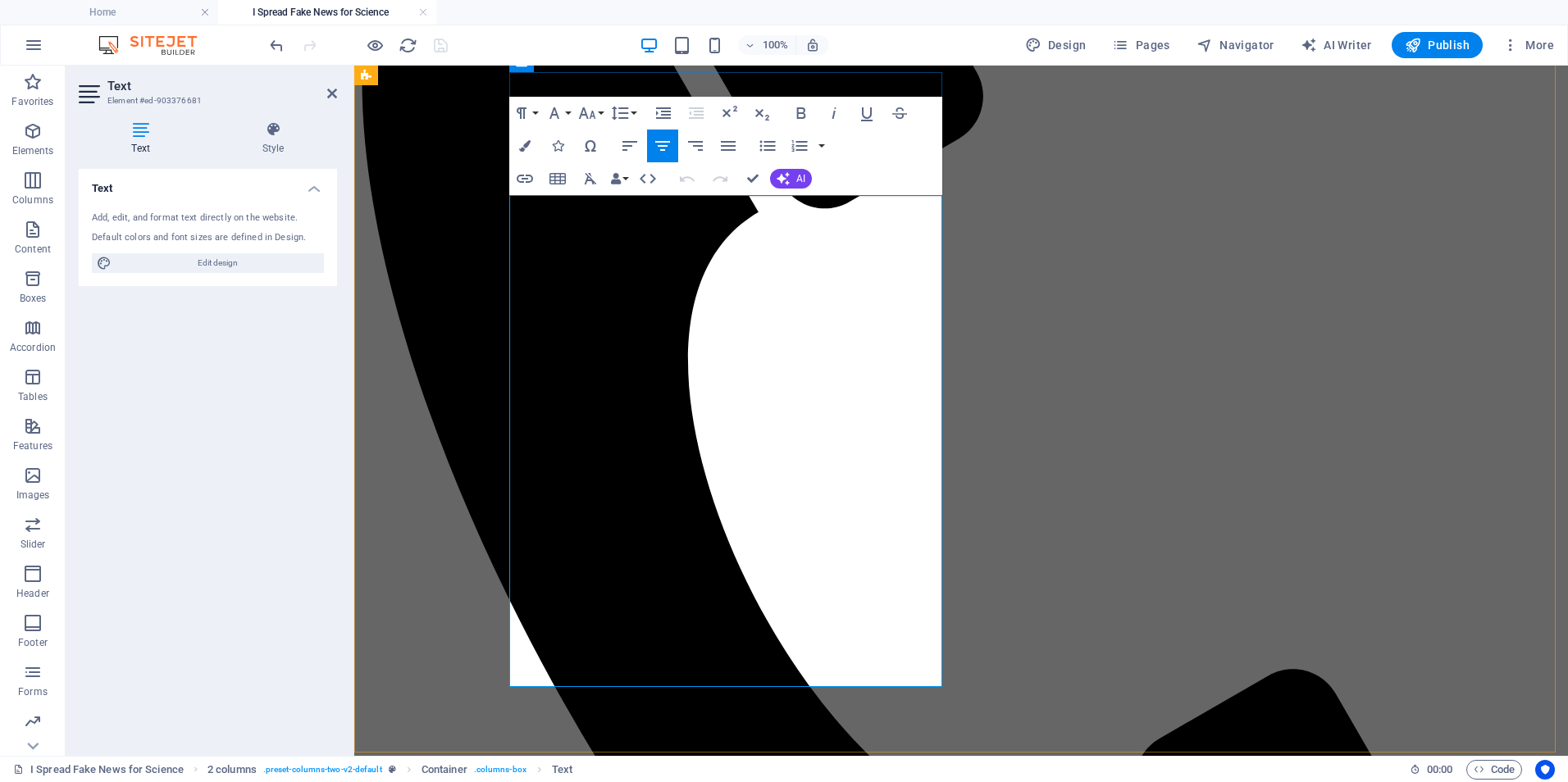
drag, startPoint x: 822, startPoint y: 360, endPoint x: 888, endPoint y: 365, distance: 66.2
click at [625, 178] on button "Data Bindings" at bounding box center [619, 178] width 23 height 32
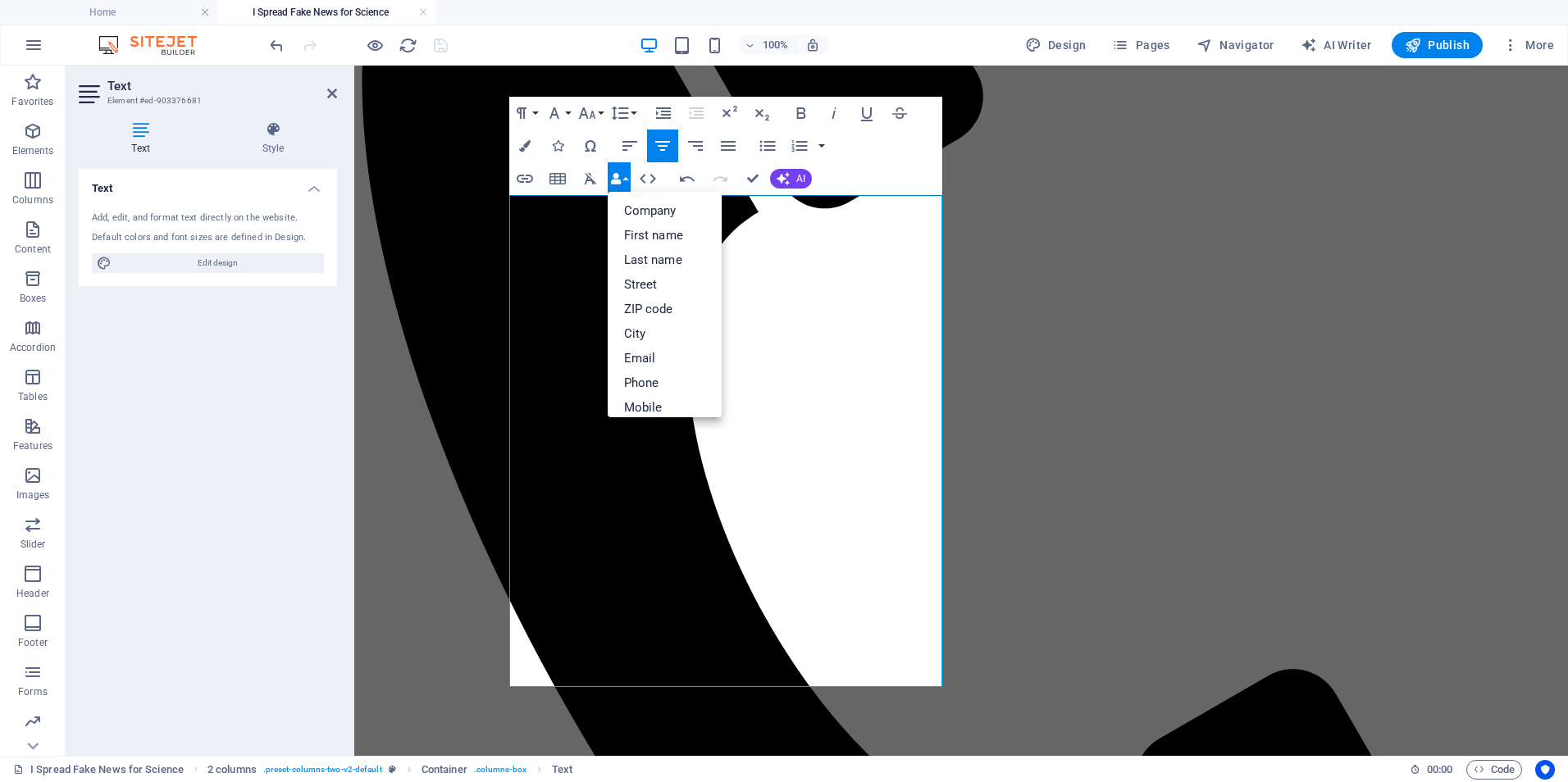
click at [625, 178] on button "Data Bindings" at bounding box center [619, 178] width 23 height 32
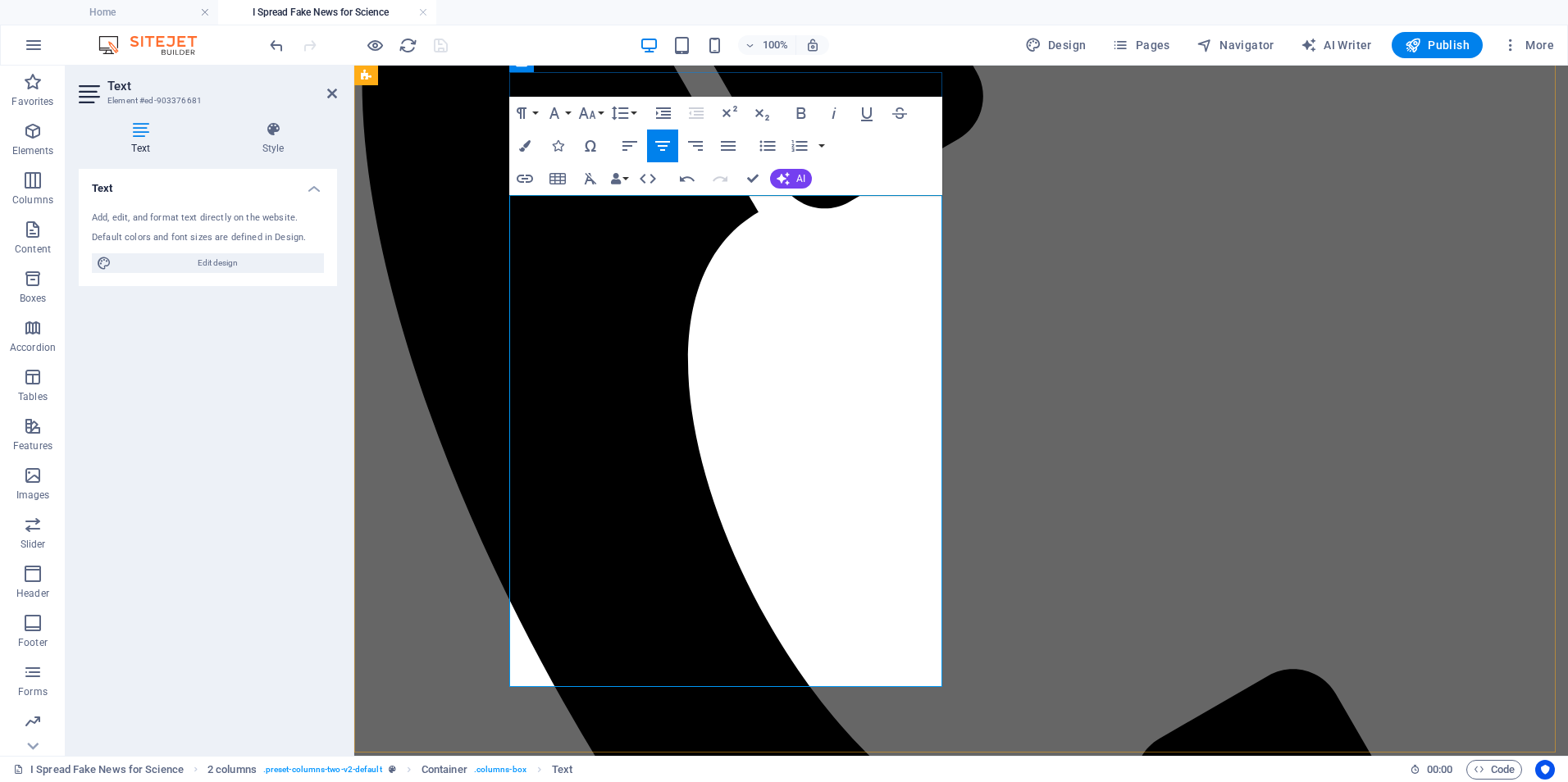
drag, startPoint x: 881, startPoint y: 383, endPoint x: 932, endPoint y: 383, distance: 51.0
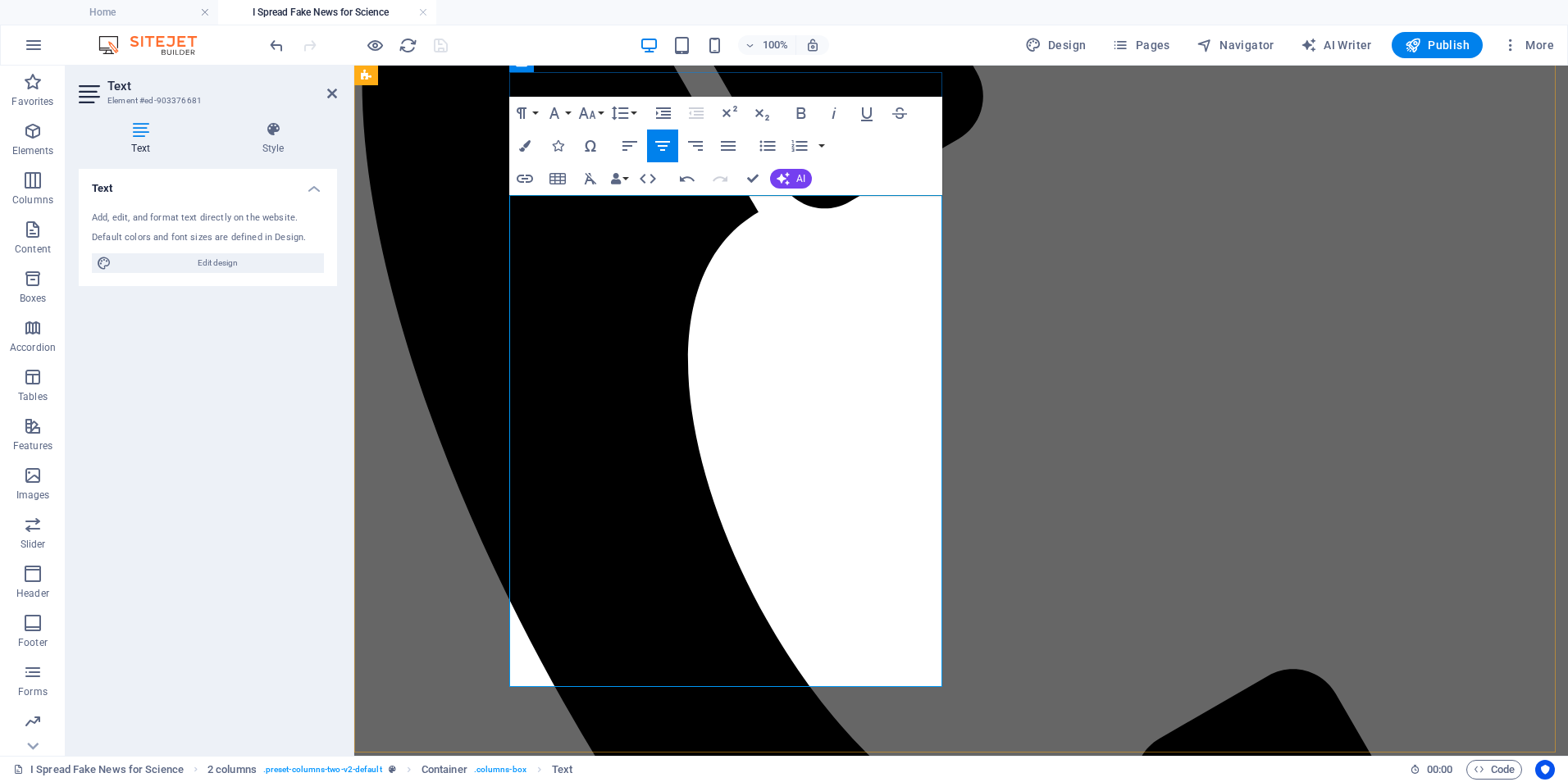
drag, startPoint x: 694, startPoint y: 400, endPoint x: 752, endPoint y: 407, distance: 58.4
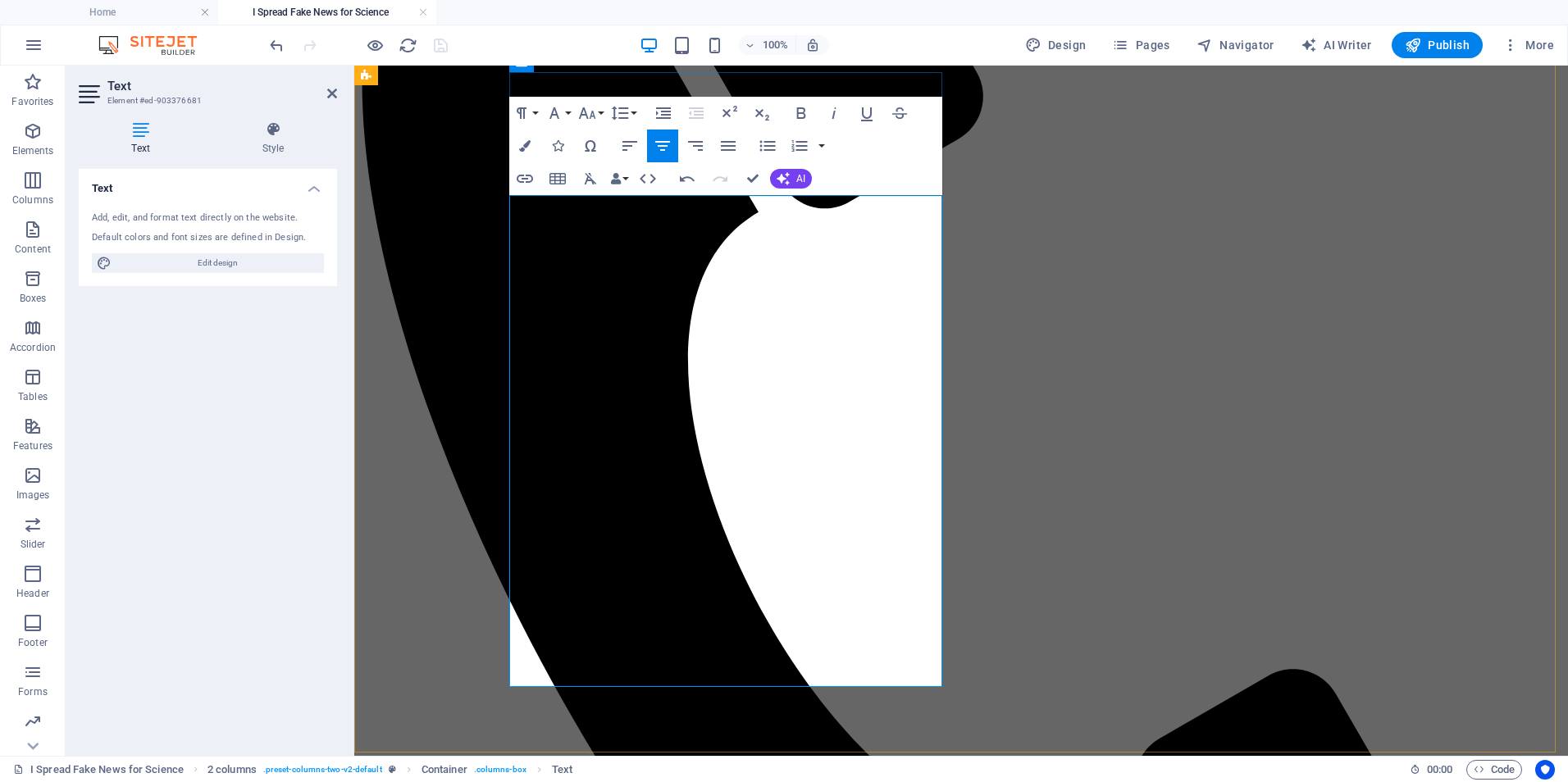
drag, startPoint x: 755, startPoint y: 403, endPoint x: 892, endPoint y: 435, distance: 140.7
drag, startPoint x: 810, startPoint y: 400, endPoint x: 791, endPoint y: 403, distance: 19.2
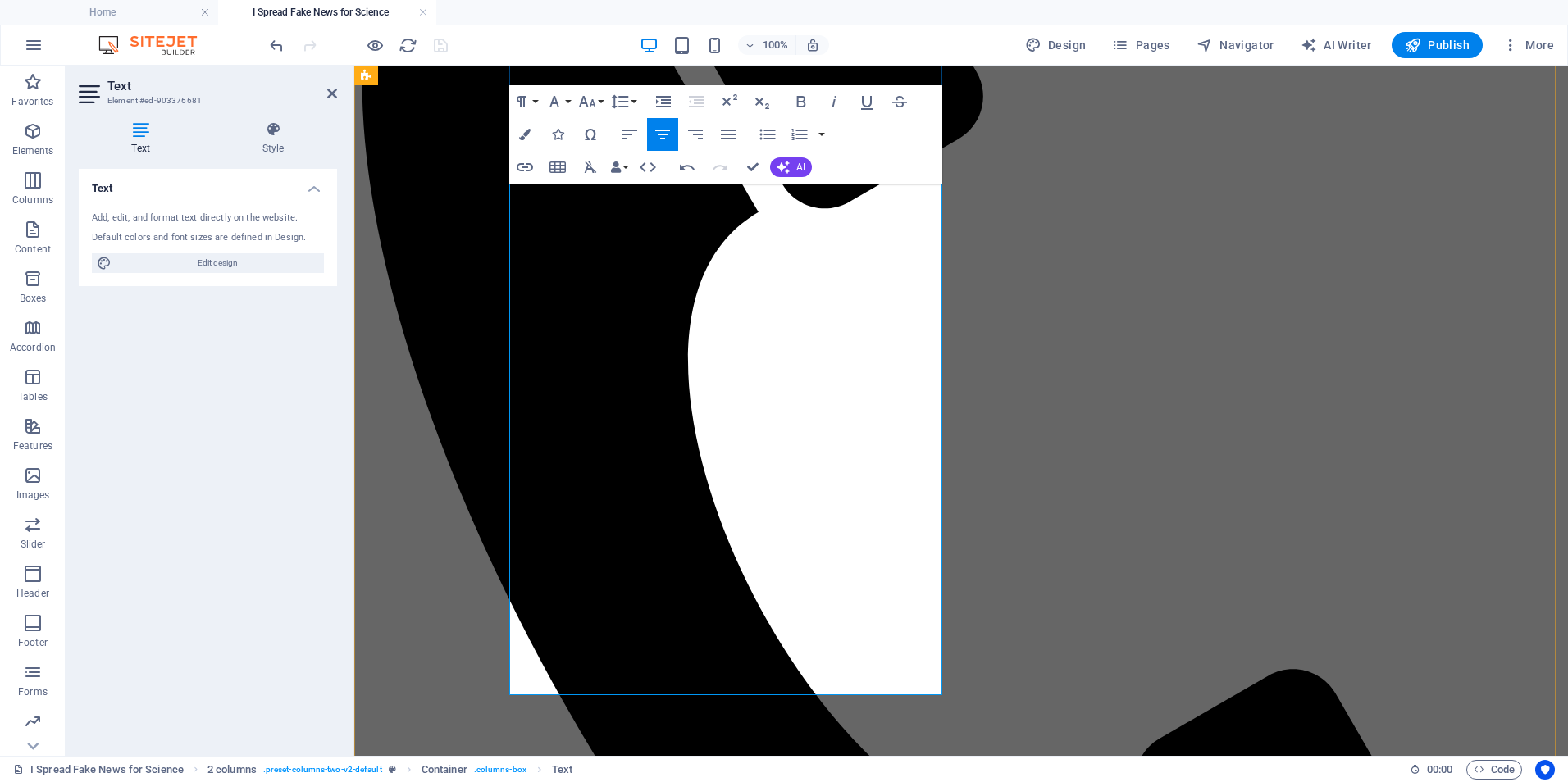
scroll to position [914, 0]
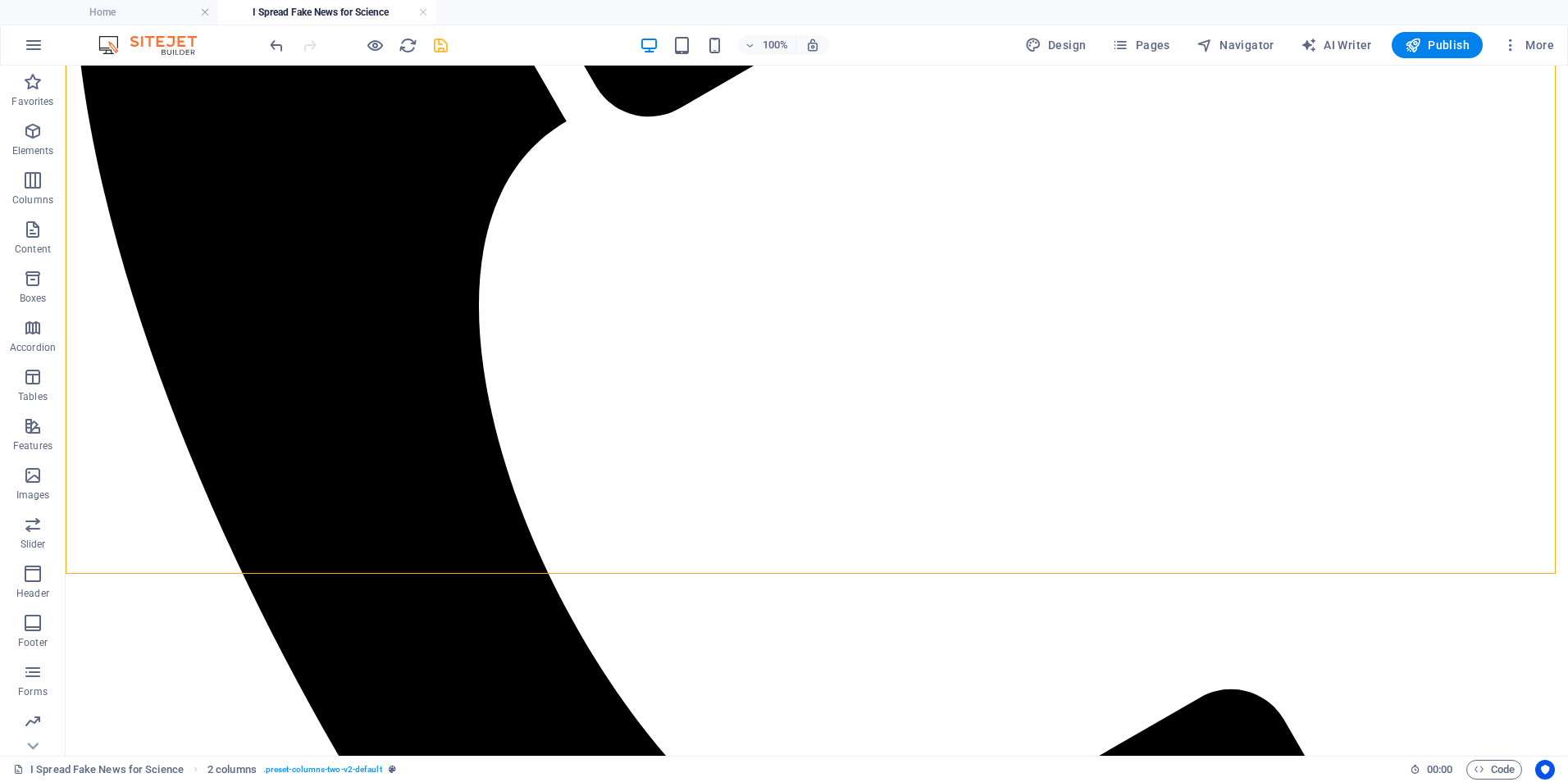
click at [437, 43] on icon "save" at bounding box center [441, 45] width 19 height 19
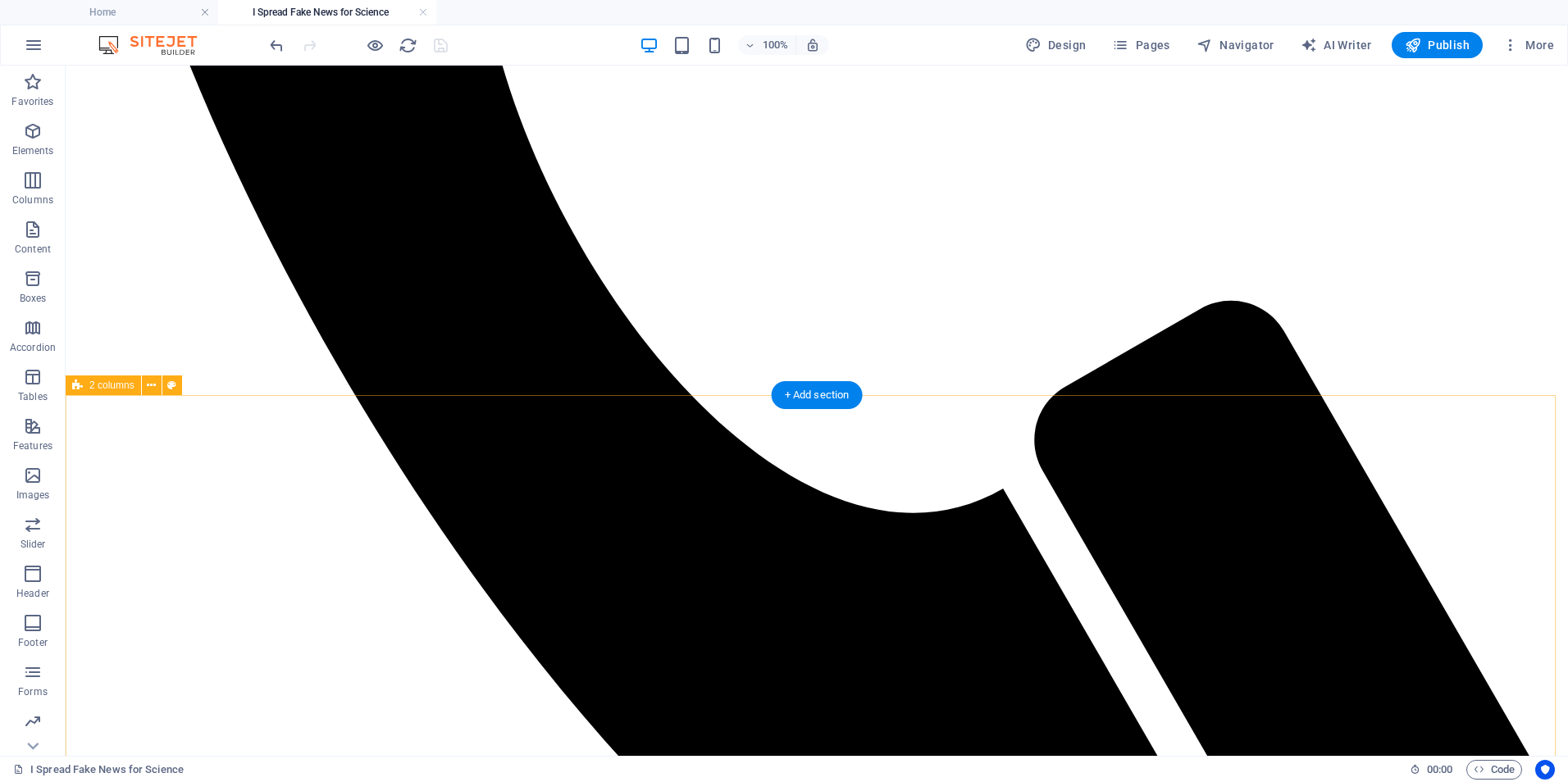
scroll to position [1311, 0]
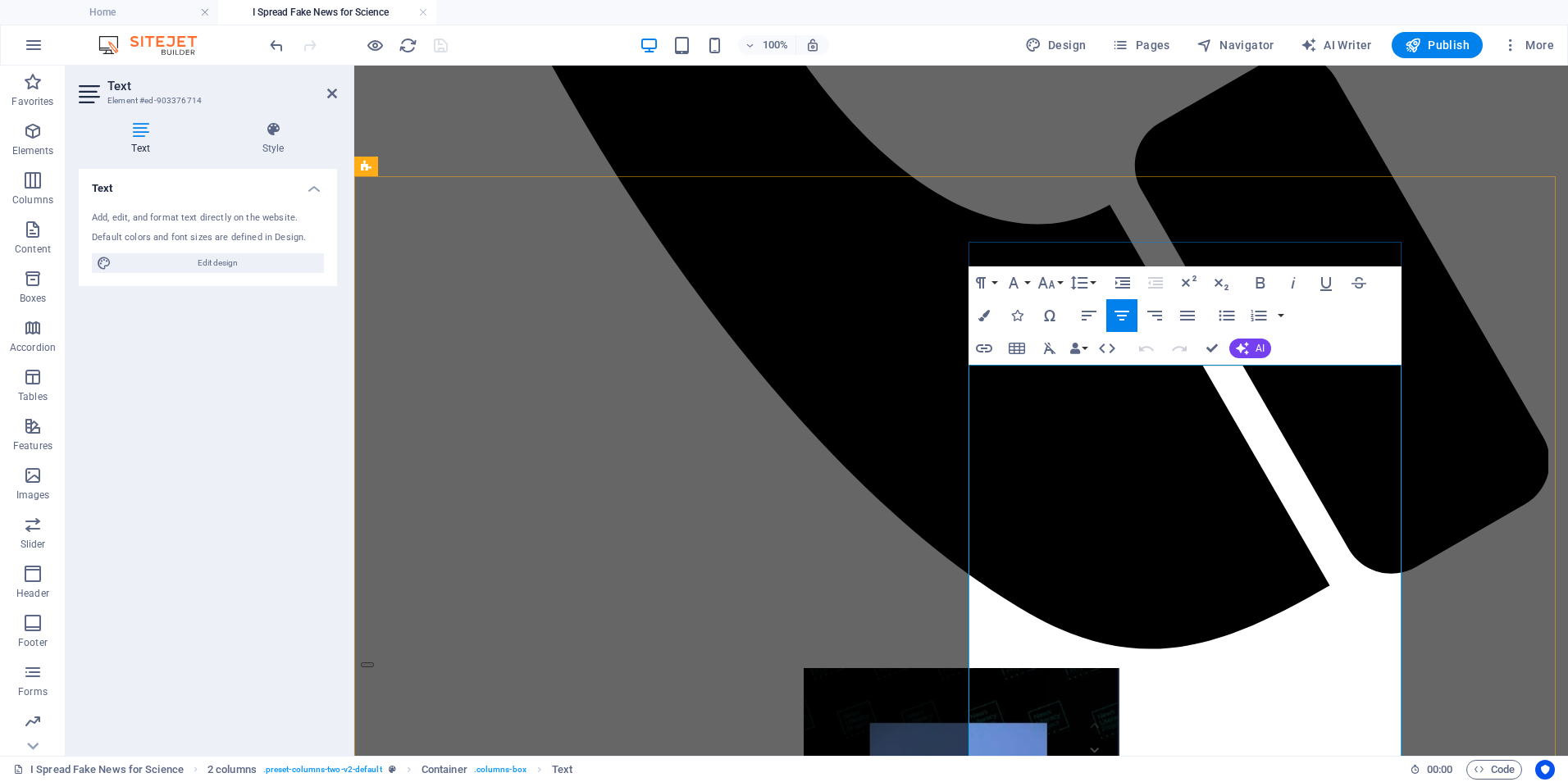
drag, startPoint x: 1358, startPoint y: 593, endPoint x: 1402, endPoint y: 593, distance: 44.0
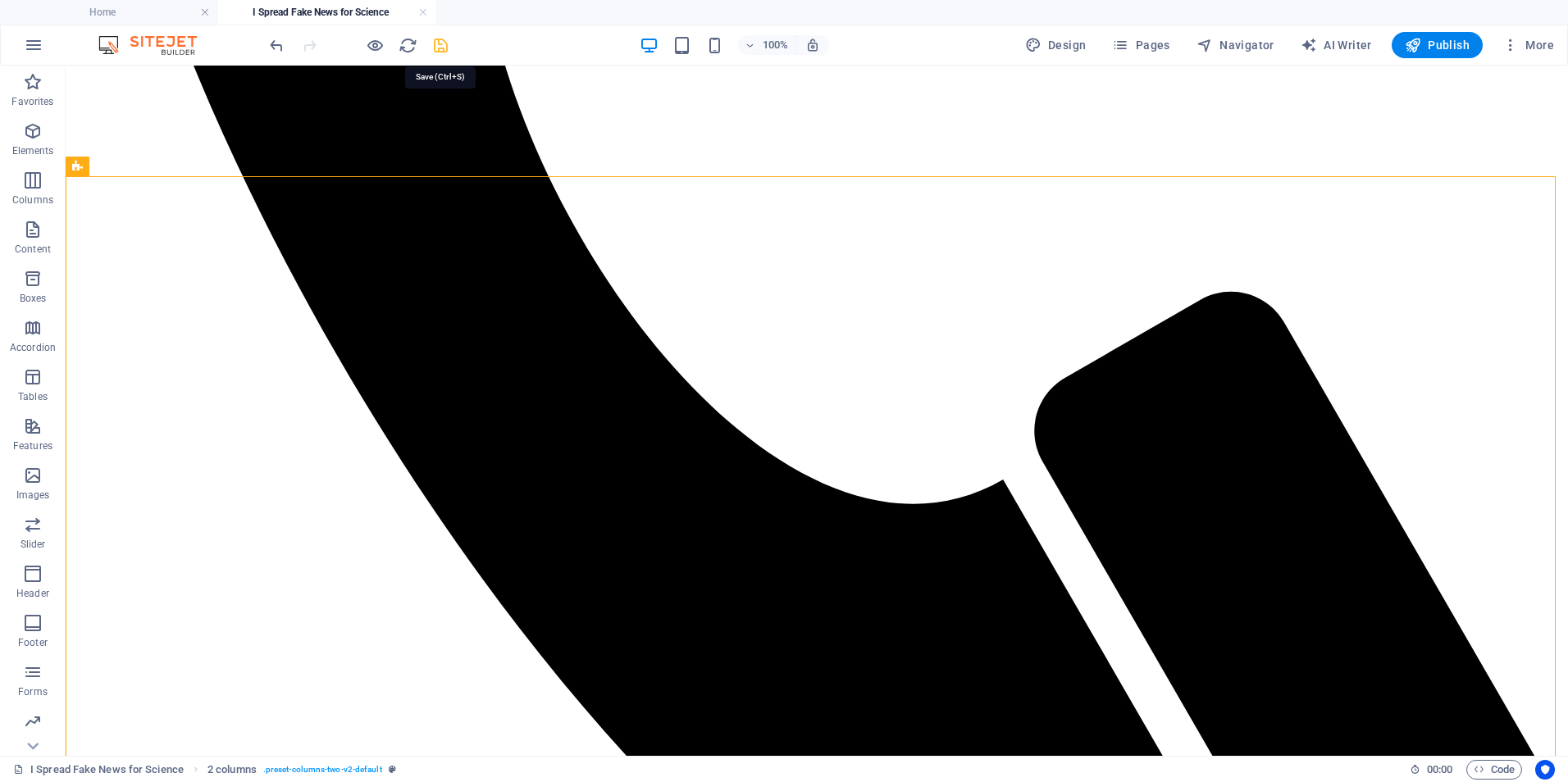
click at [441, 45] on icon "save" at bounding box center [441, 45] width 19 height 19
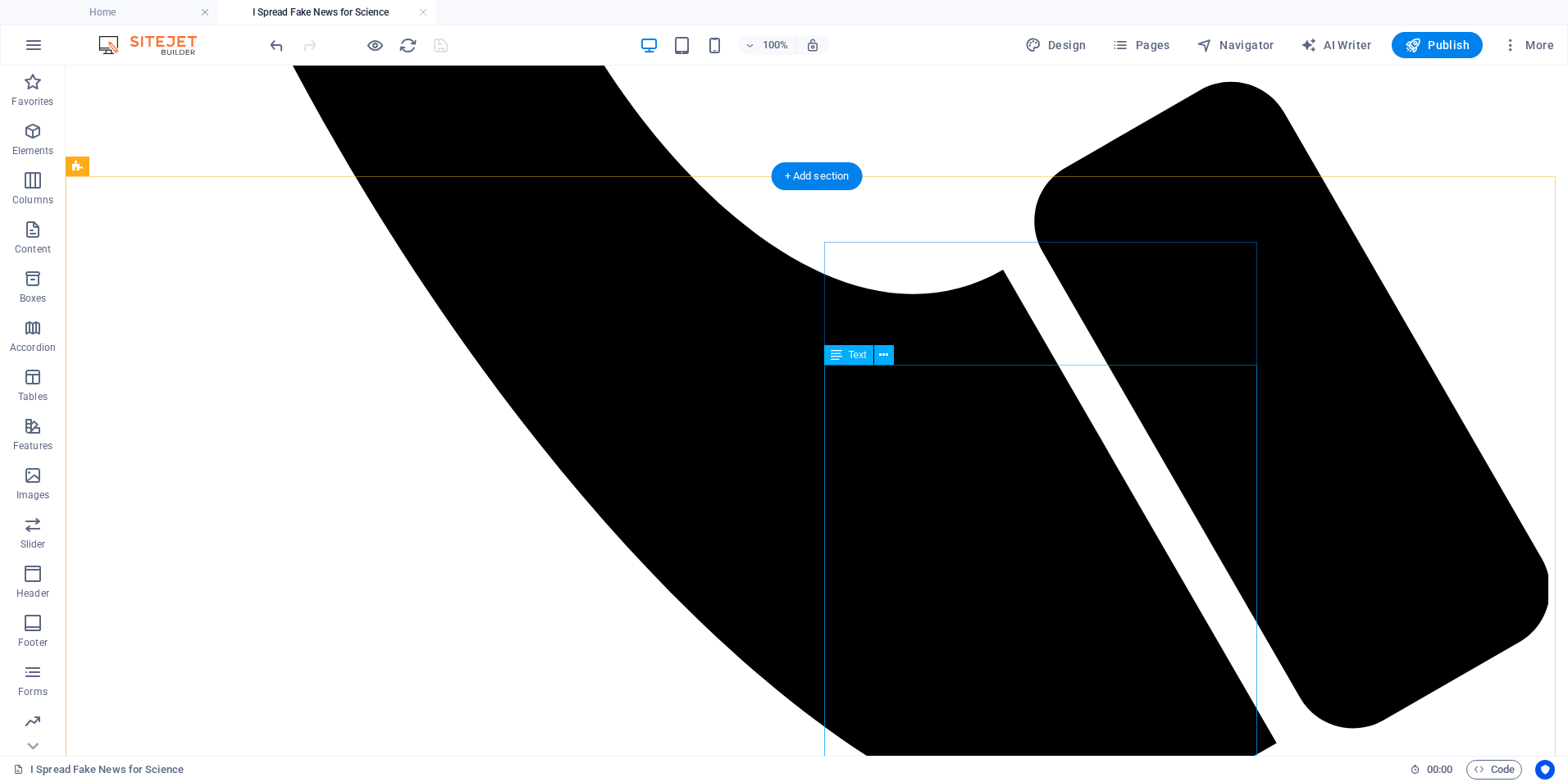
scroll to position [1531, 0]
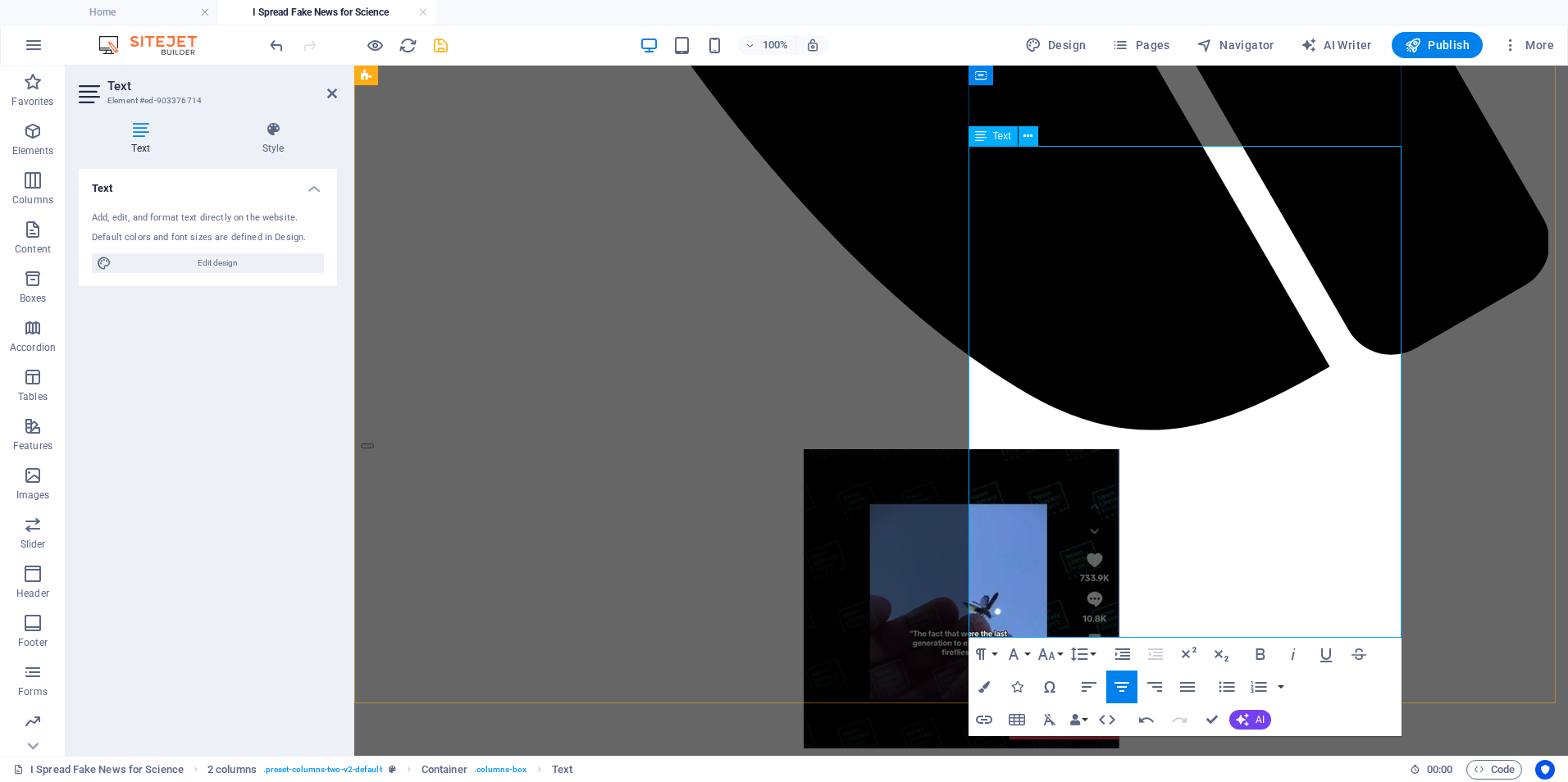
drag, startPoint x: 1337, startPoint y: 546, endPoint x: 1397, endPoint y: 548, distance: 60.0
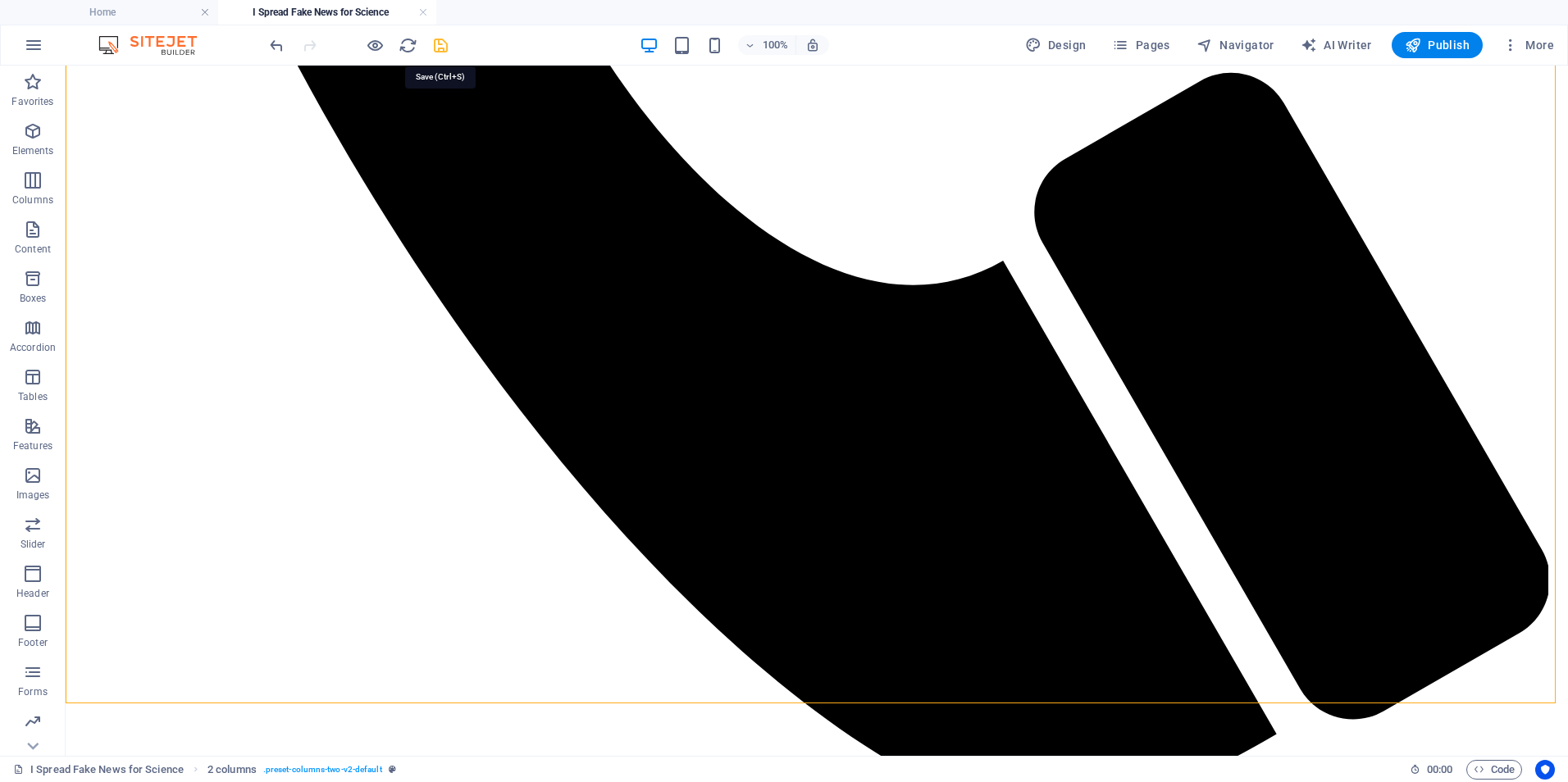
click at [435, 43] on icon "save" at bounding box center [441, 45] width 19 height 19
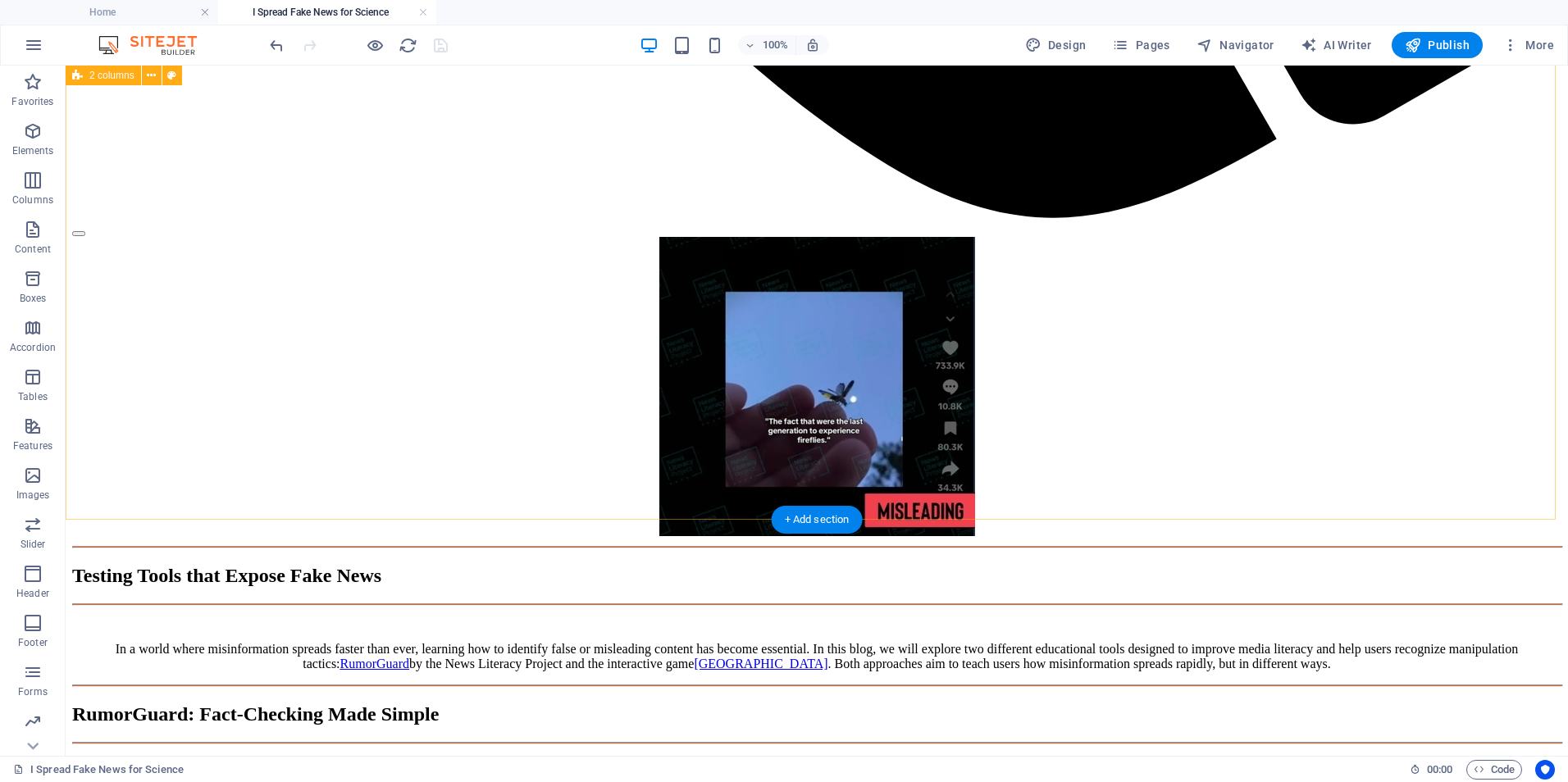
scroll to position [2118, 0]
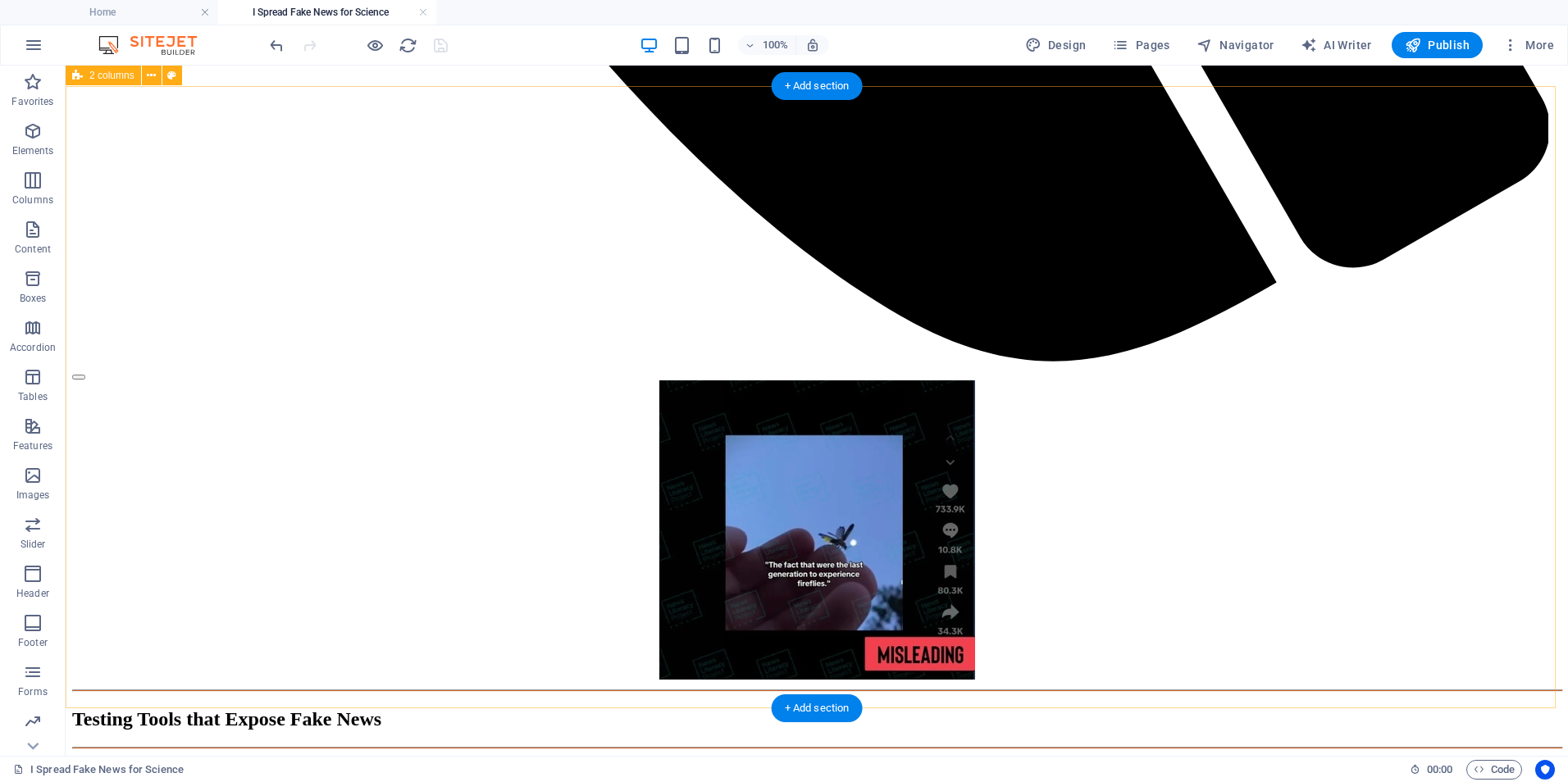
scroll to position [1967, 0]
